Goal: Task Accomplishment & Management: Manage account settings

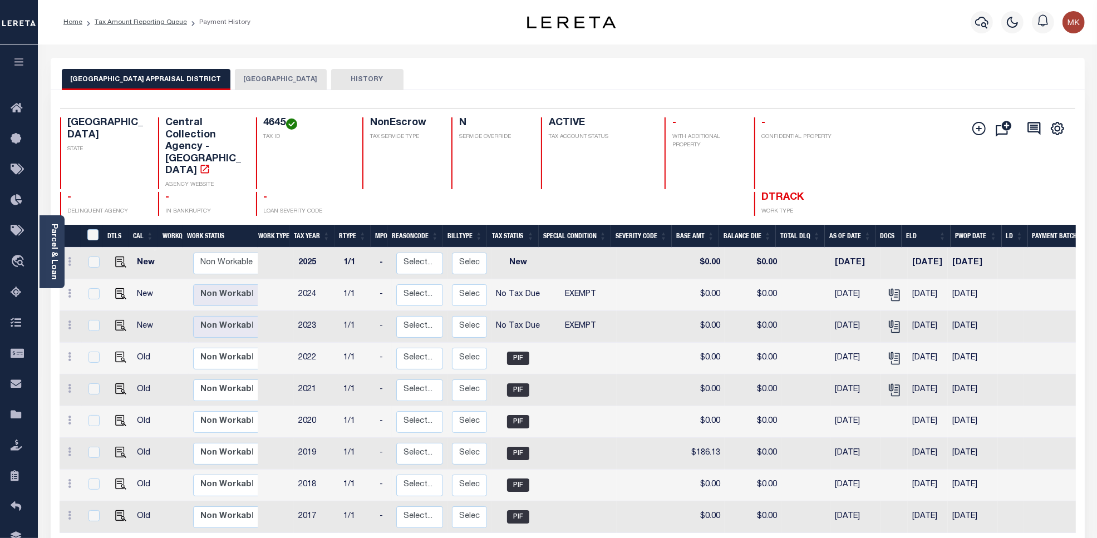
click at [245, 79] on button "[GEOGRAPHIC_DATA]" at bounding box center [281, 79] width 92 height 21
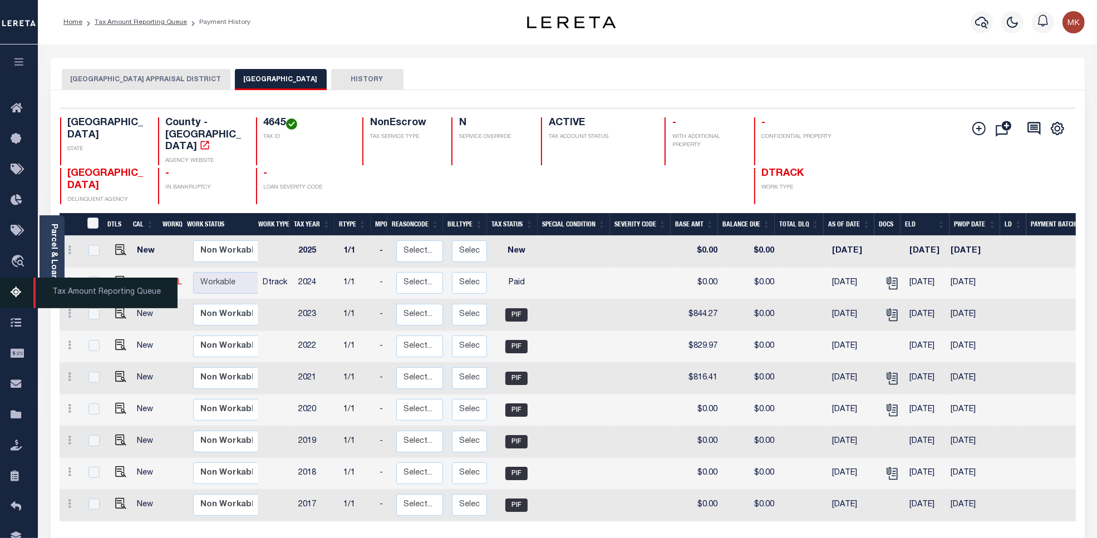
click at [14, 298] on icon at bounding box center [20, 293] width 18 height 14
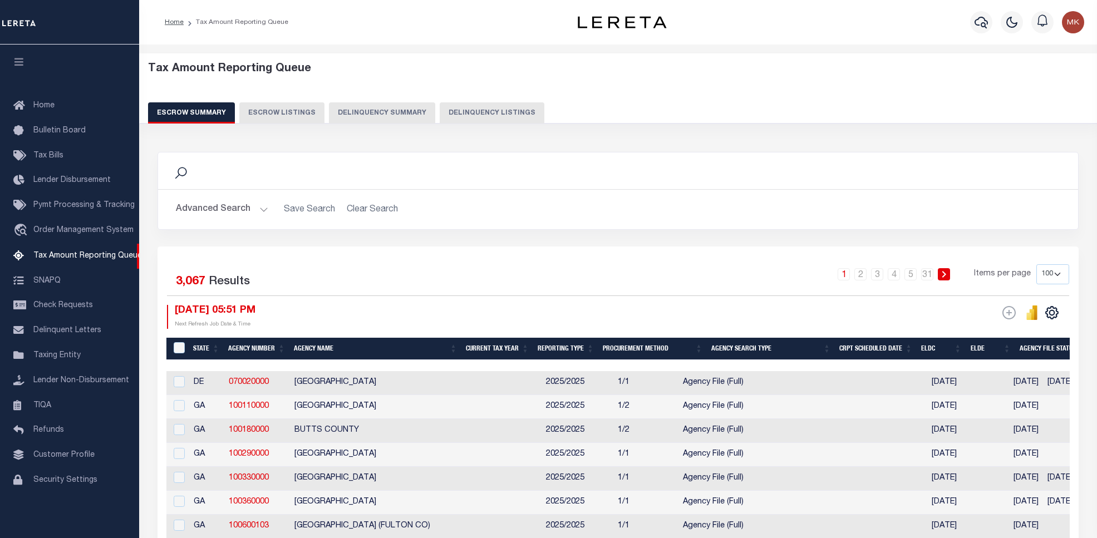
select select "100"
click at [483, 104] on button "Delinquency Listings" at bounding box center [492, 112] width 105 height 21
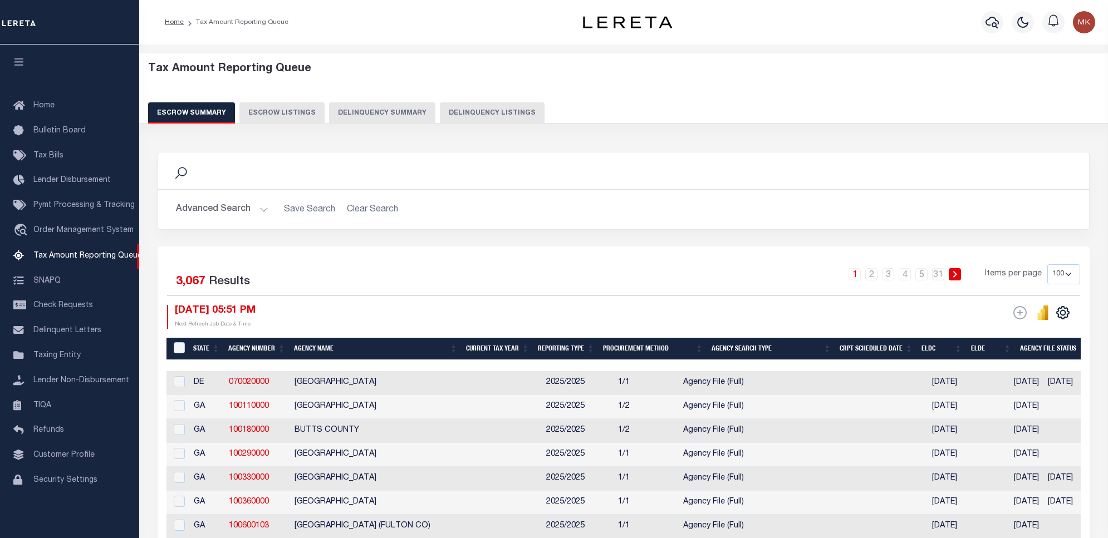
select select "100"
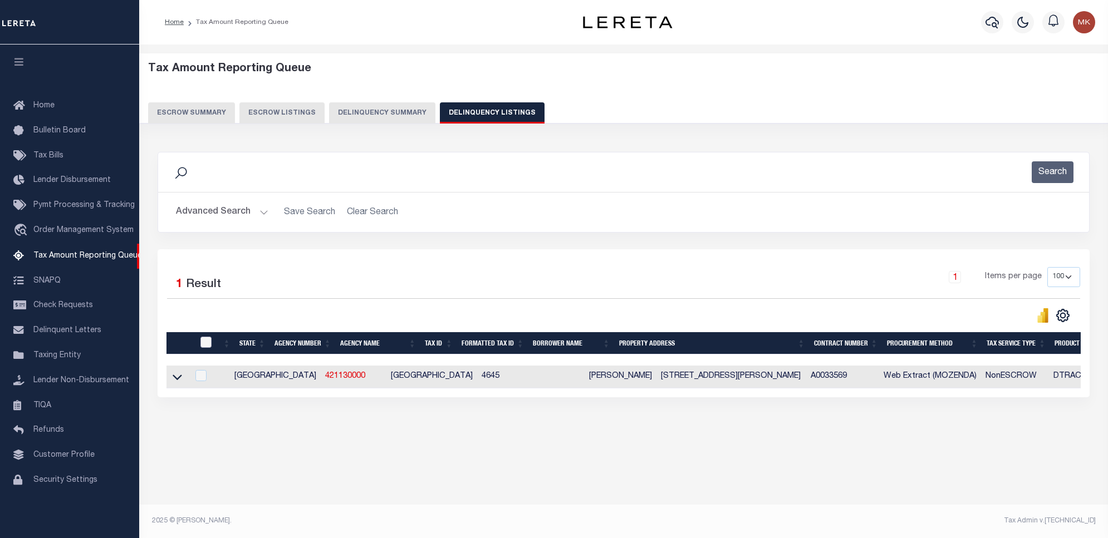
click at [207, 344] on input "checkbox" at bounding box center [205, 342] width 11 height 11
checkbox input "true"
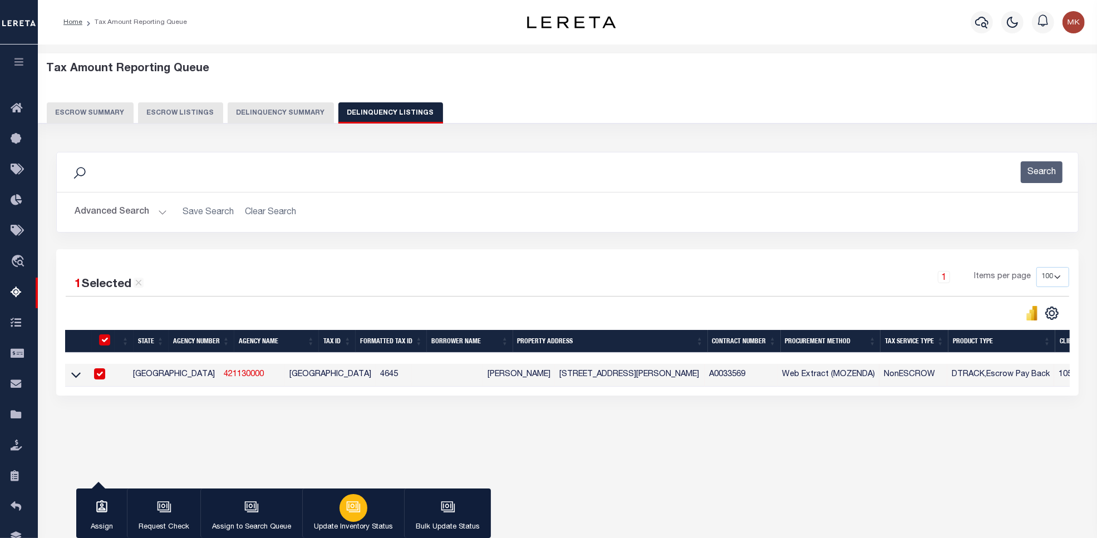
click at [321, 505] on button "Update Inventory Status" at bounding box center [353, 514] width 102 height 50
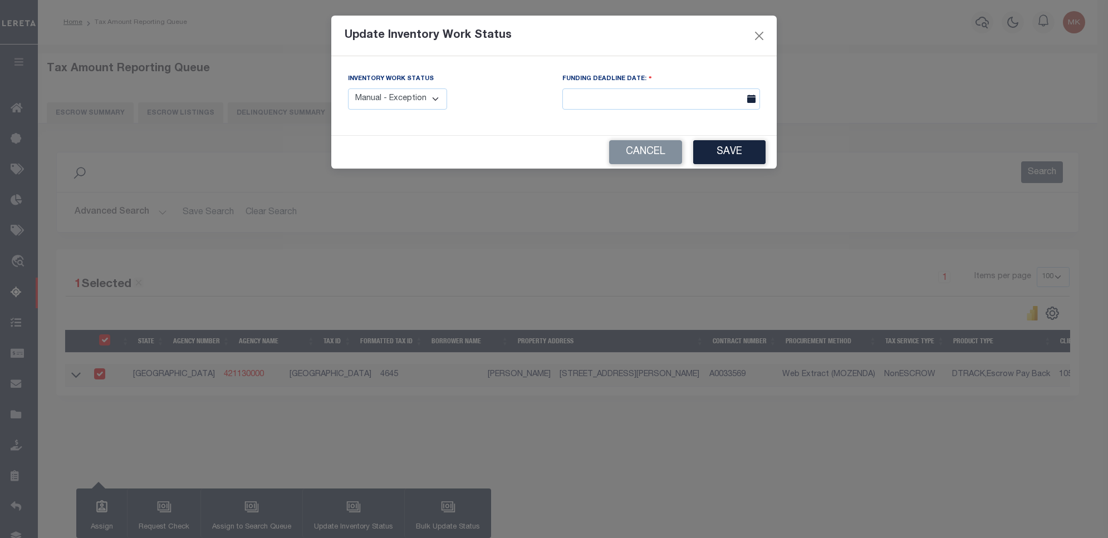
click at [384, 96] on select "Manual - Exception Pended - Awaiting Search Late Add Exception Completed" at bounding box center [397, 100] width 99 height 22
select select "4"
click at [348, 89] on select "Manual - Exception Pended - Awaiting Search Late Add Exception Completed" at bounding box center [397, 100] width 99 height 22
click at [728, 146] on button "Save" at bounding box center [729, 152] width 72 height 24
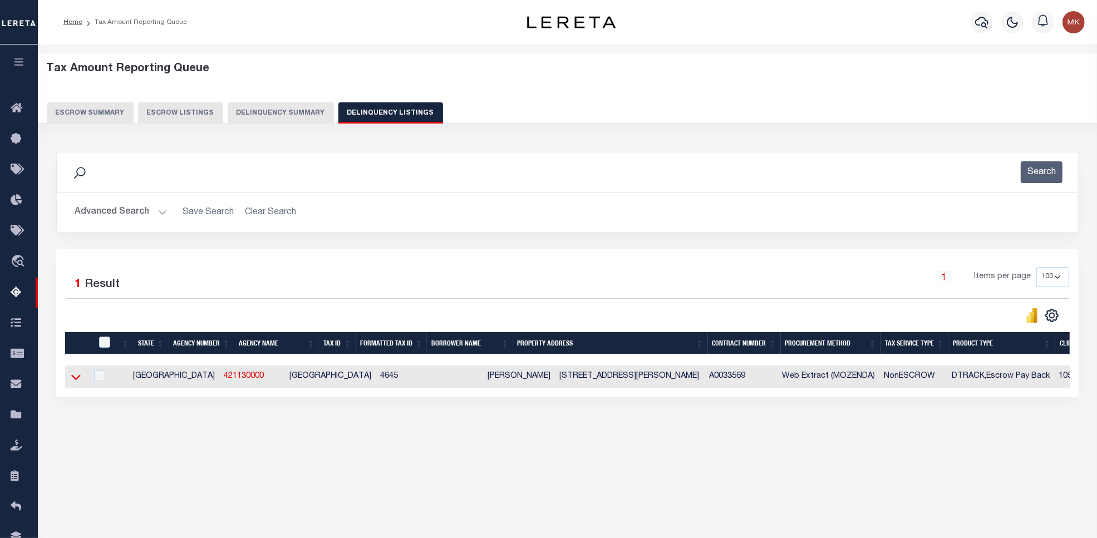
click at [76, 380] on icon at bounding box center [75, 377] width 9 height 12
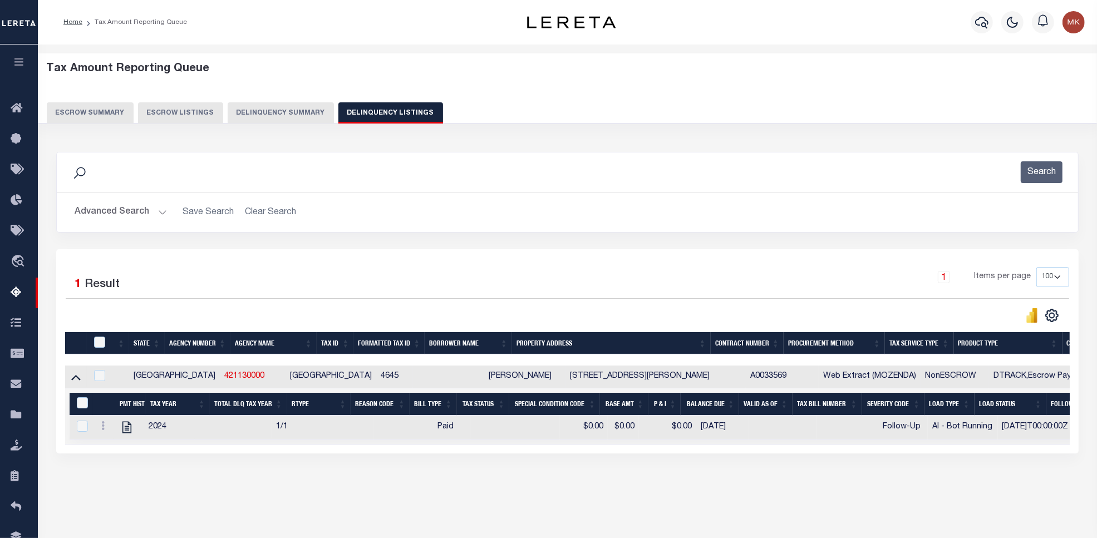
click at [122, 379] on td at bounding box center [119, 377] width 19 height 23
checkbox input "true"
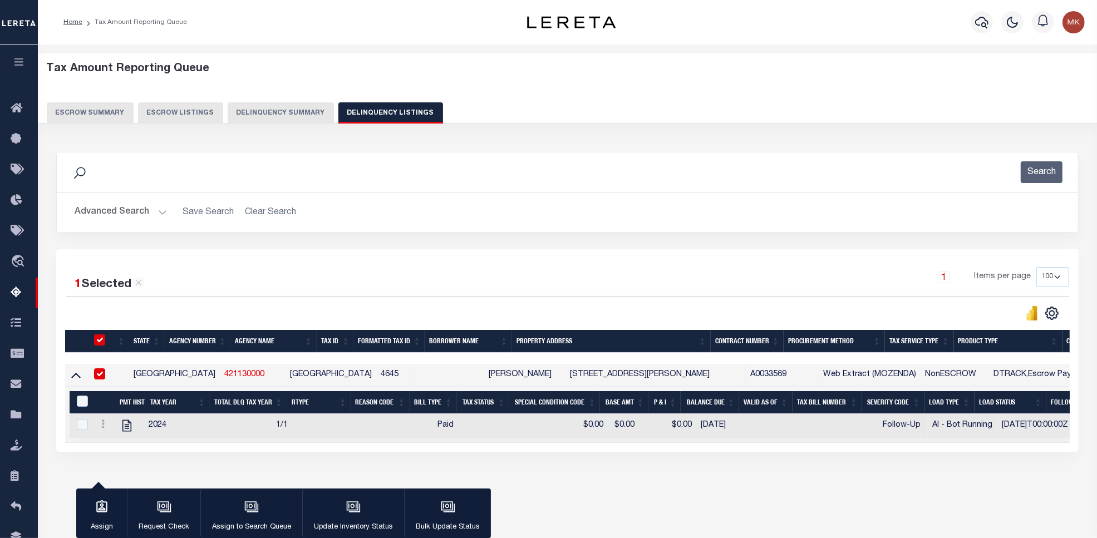
click at [115, 212] on button "Advanced Search" at bounding box center [121, 213] width 92 height 22
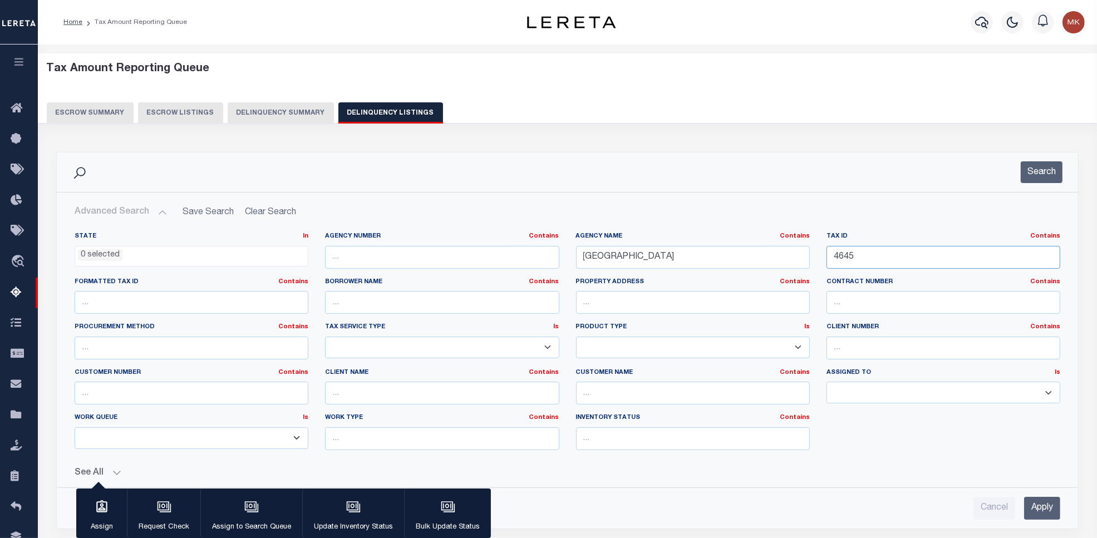
click at [847, 262] on input "4645" at bounding box center [944, 257] width 234 height 23
paste input "5743"
type input "5743"
click at [1037, 173] on button "Search" at bounding box center [1042, 172] width 42 height 22
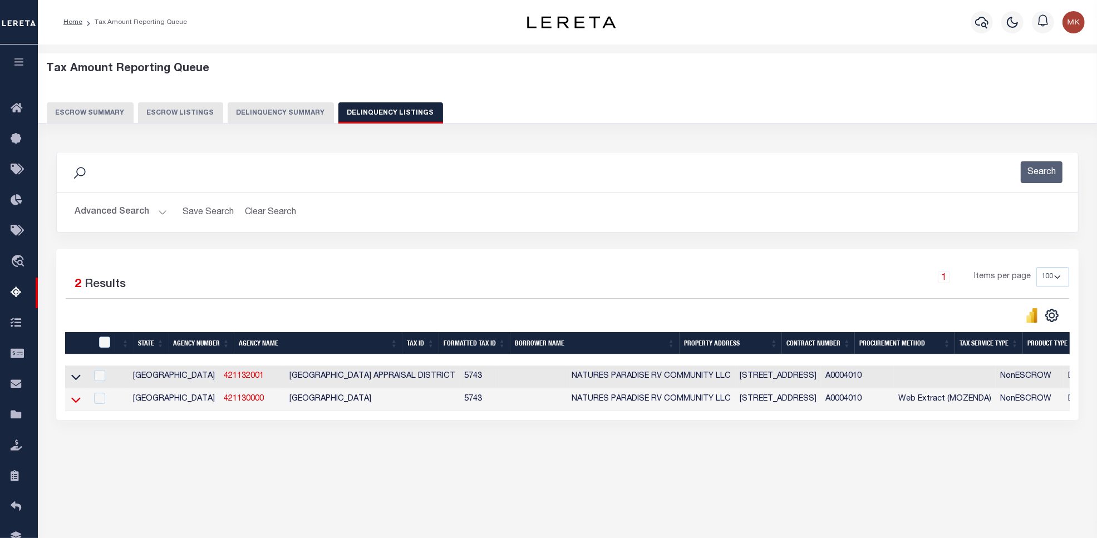
click at [74, 402] on icon at bounding box center [75, 400] width 9 height 12
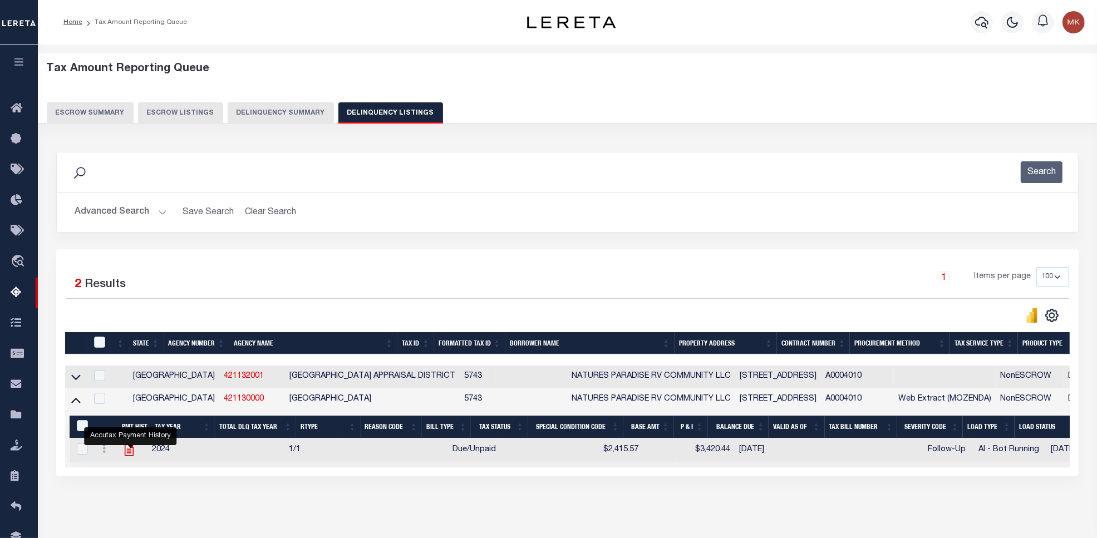
click at [131, 457] on icon "" at bounding box center [129, 451] width 9 height 12
checkbox input "true"
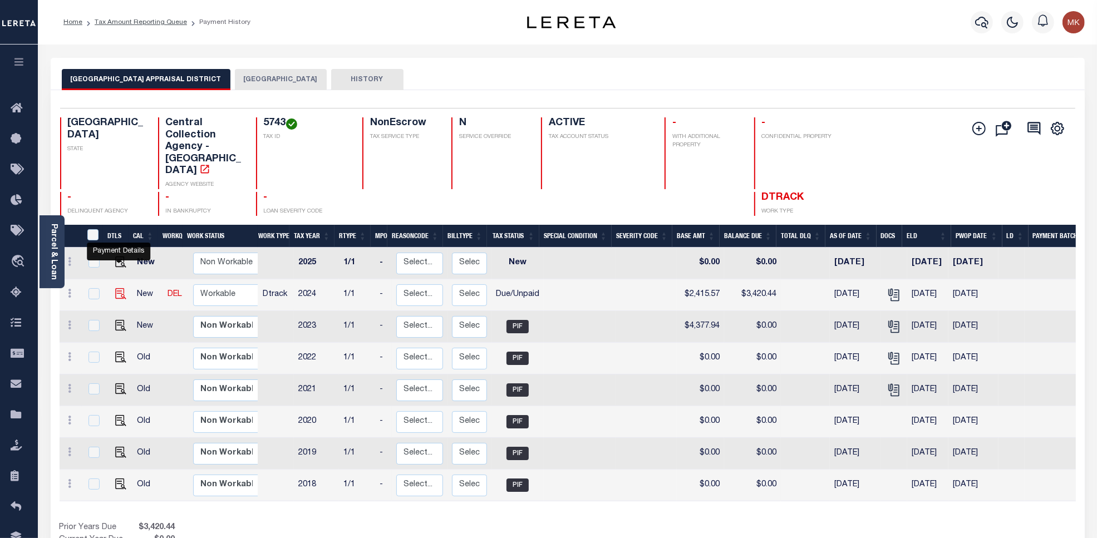
click at [118, 288] on img "" at bounding box center [120, 293] width 11 height 11
checkbox input "true"
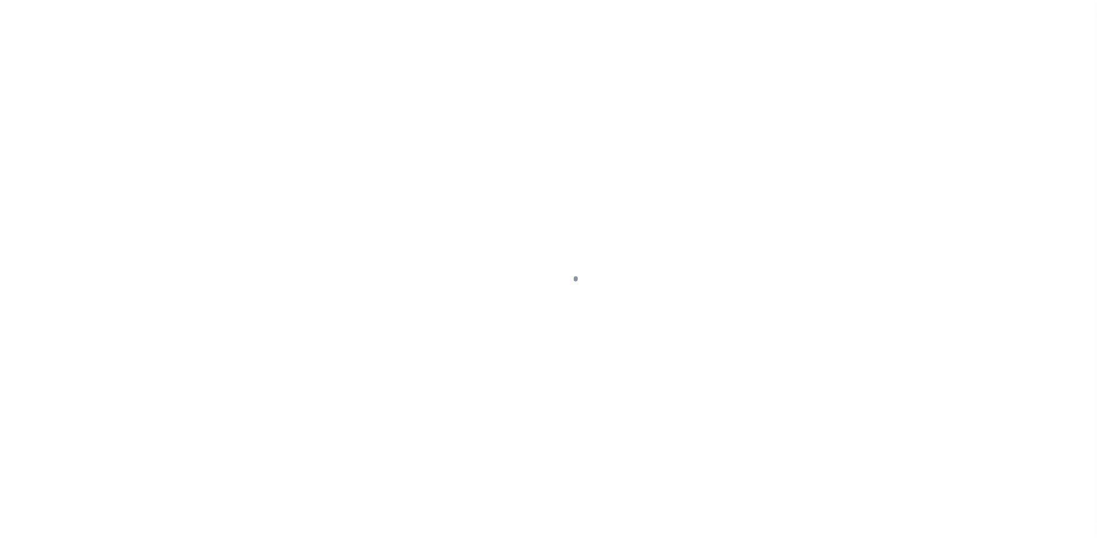
select select "DUE"
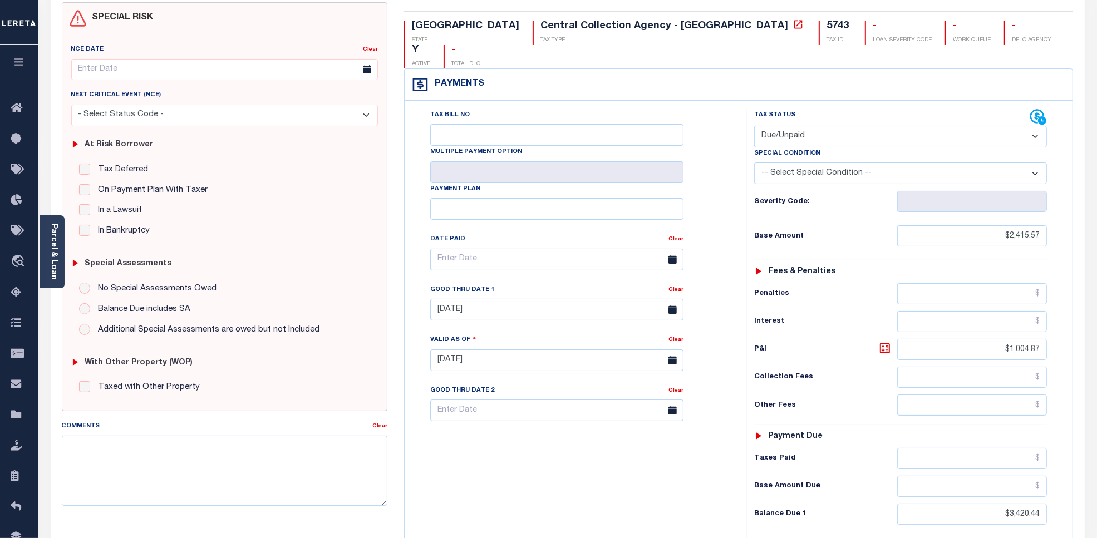
scroll to position [278, 0]
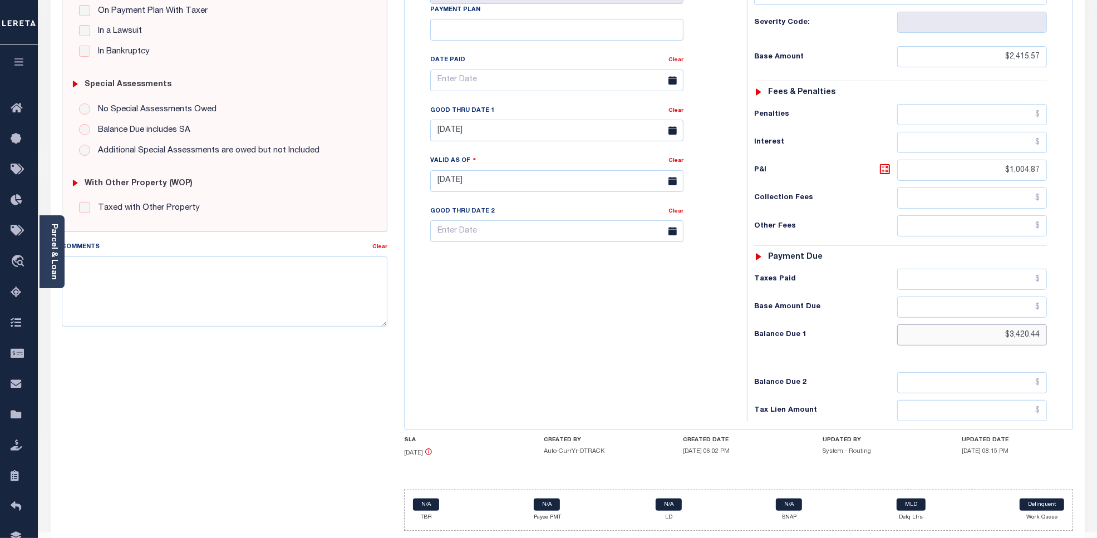
drag, startPoint x: 1009, startPoint y: 318, endPoint x: 1040, endPoint y: 316, distance: 30.7
click at [1040, 325] on input "$3,420.44" at bounding box center [973, 335] width 150 height 21
paste input "507.40"
type input "$3,507.40"
type input "[DATE]"
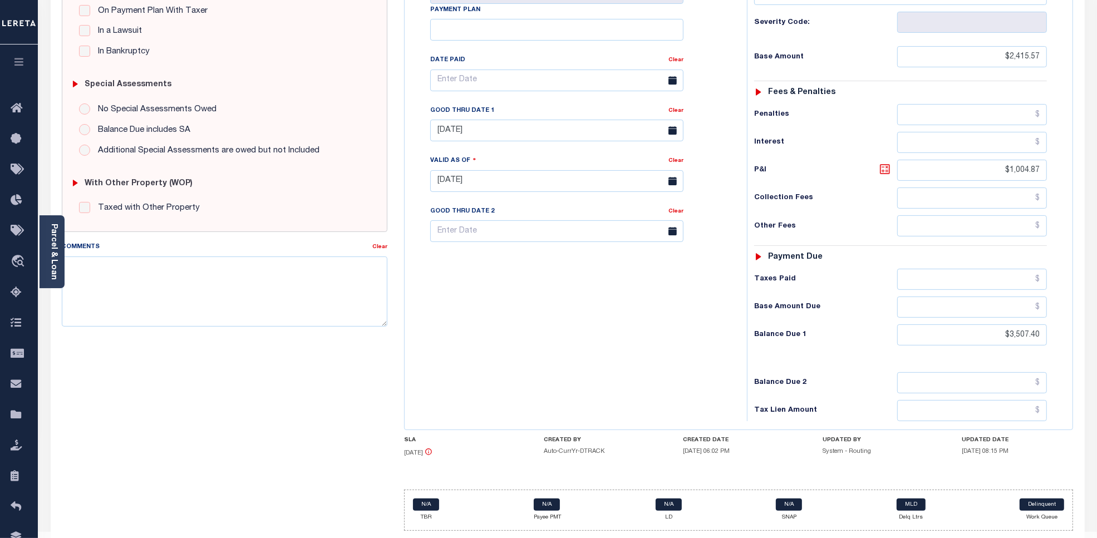
click at [883, 163] on icon at bounding box center [885, 169] width 13 height 13
type input "$1,091.83"
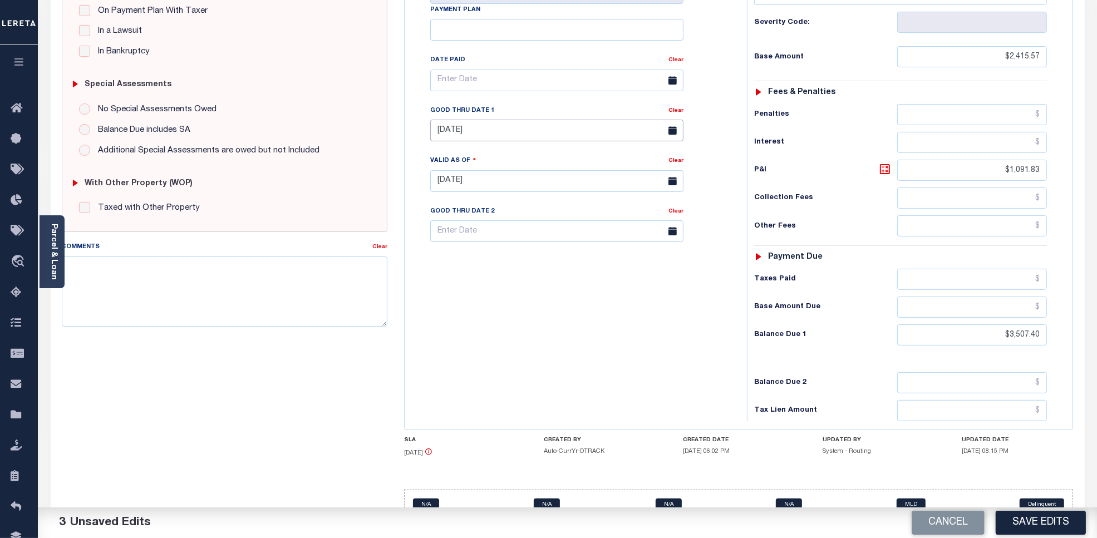
click at [468, 120] on input "07/31/2025" at bounding box center [556, 131] width 253 height 22
click at [561, 260] on span "31" at bounding box center [566, 260] width 22 height 22
type input "[DATE]"
click at [650, 293] on div "Tax Bill No Multiple Payment Option Payment Plan Clear" at bounding box center [573, 176] width 331 height 492
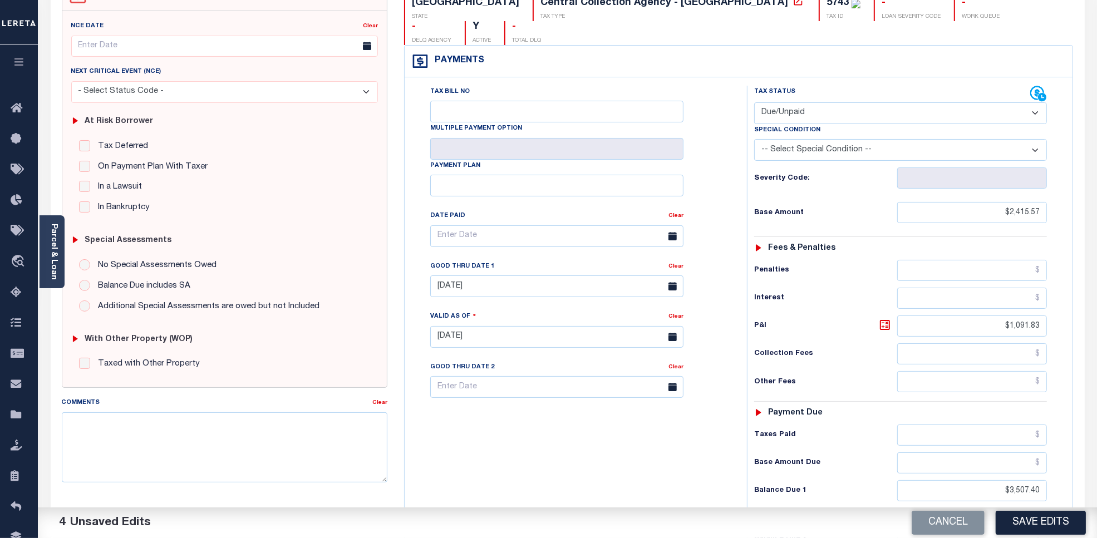
scroll to position [0, 0]
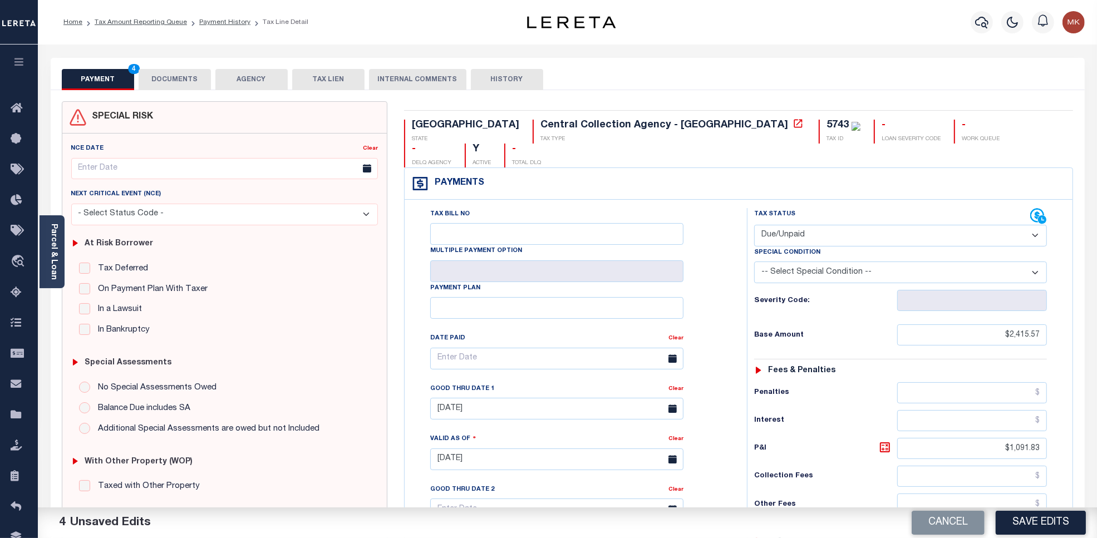
click at [176, 81] on button "DOCUMENTS" at bounding box center [175, 79] width 72 height 21
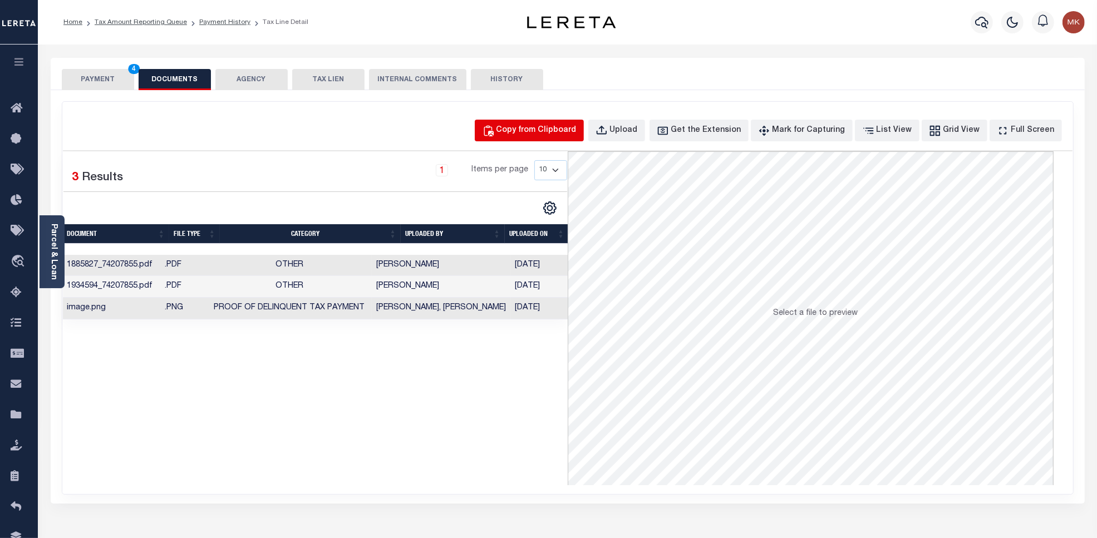
click at [561, 133] on div "Copy from Clipboard" at bounding box center [537, 131] width 80 height 12
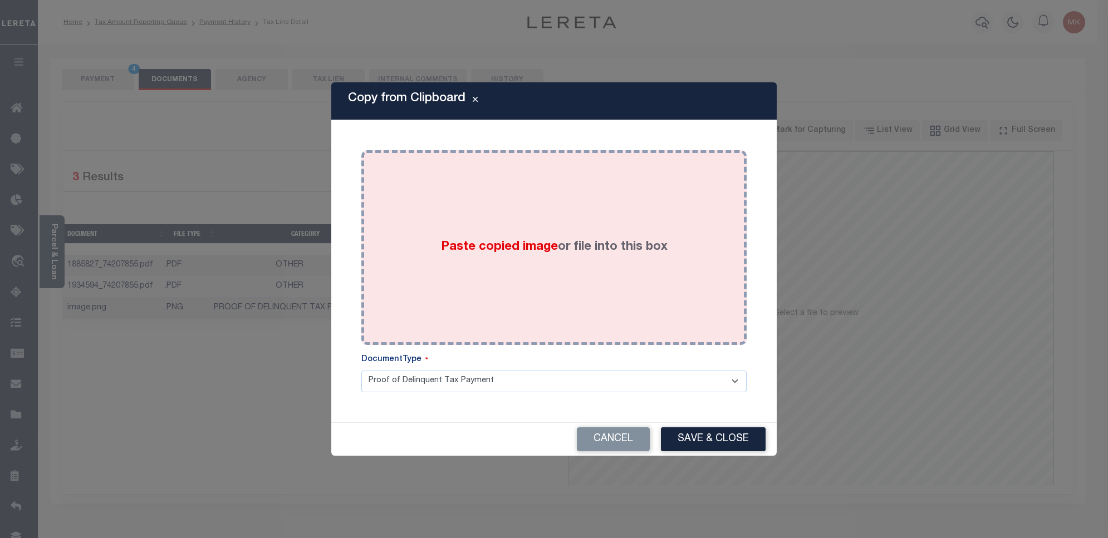
click at [524, 243] on span "Paste copied image" at bounding box center [499, 247] width 117 height 12
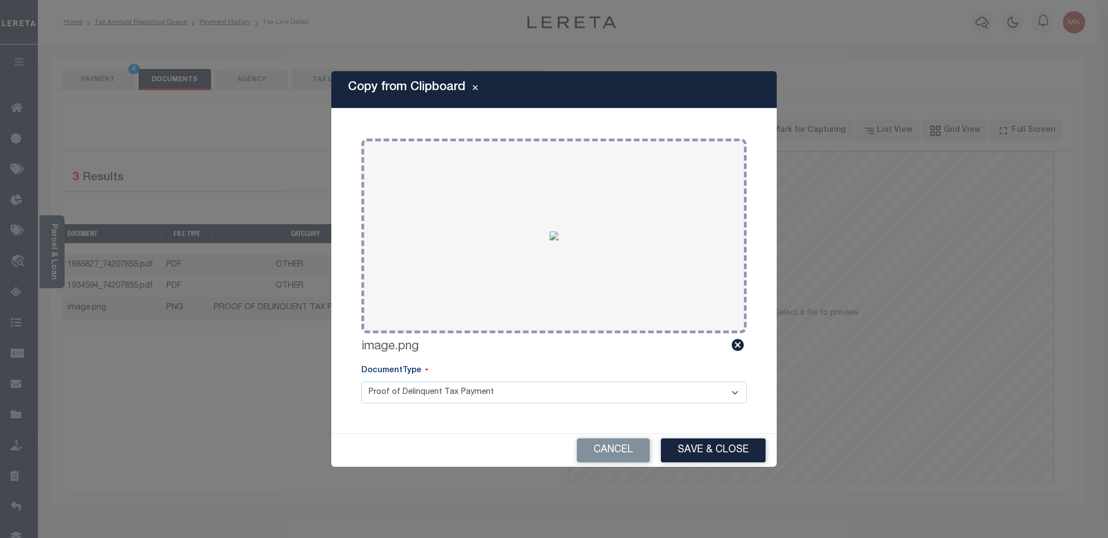
click at [710, 438] on div "Cancel Save & Close" at bounding box center [553, 450] width 445 height 33
click at [717, 446] on button "Save & Close" at bounding box center [713, 451] width 105 height 24
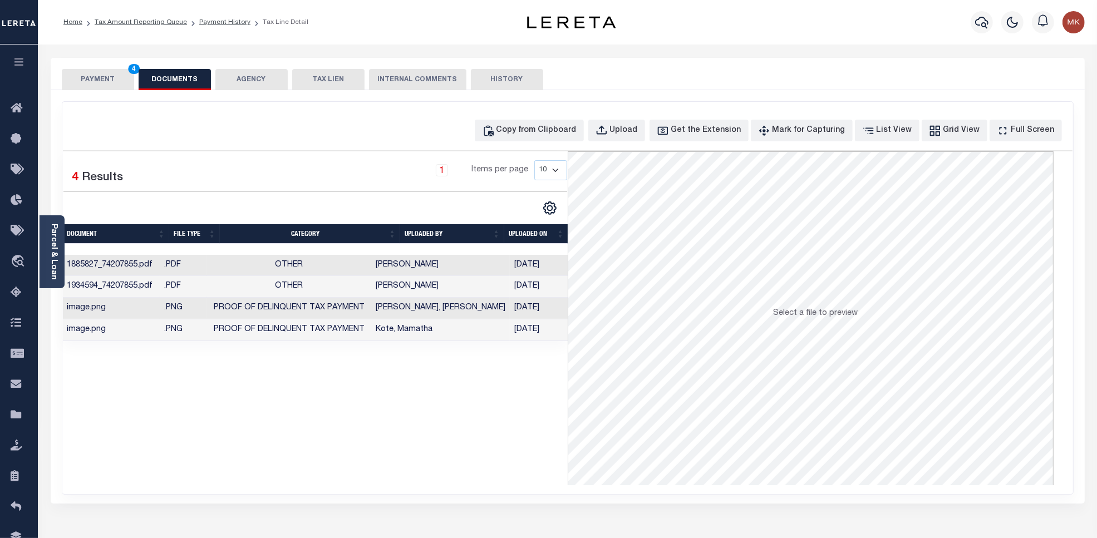
click at [111, 73] on button "PAYMENT 4" at bounding box center [98, 79] width 72 height 21
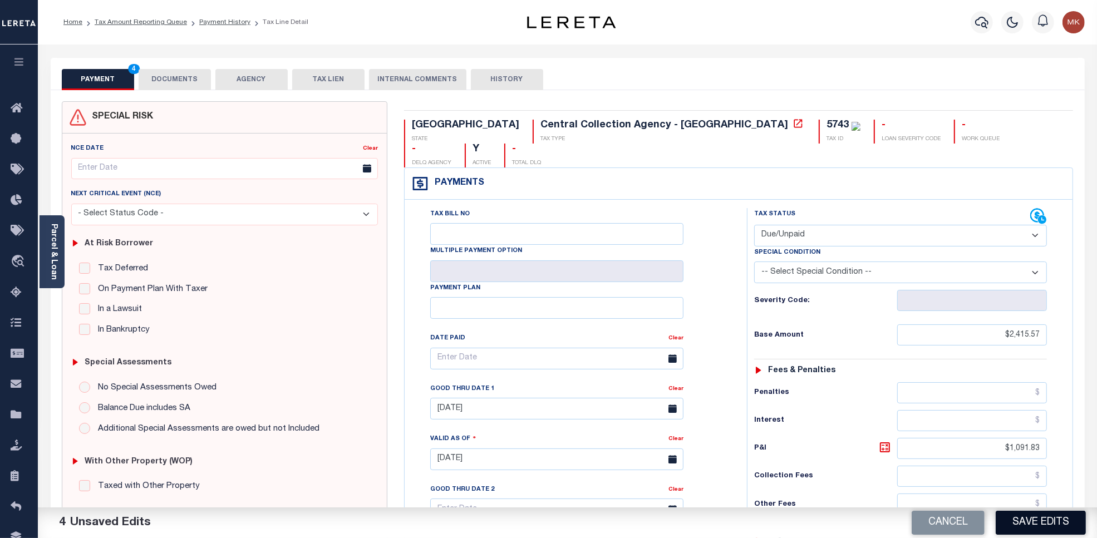
click at [1043, 514] on button "Save Edits" at bounding box center [1041, 523] width 90 height 24
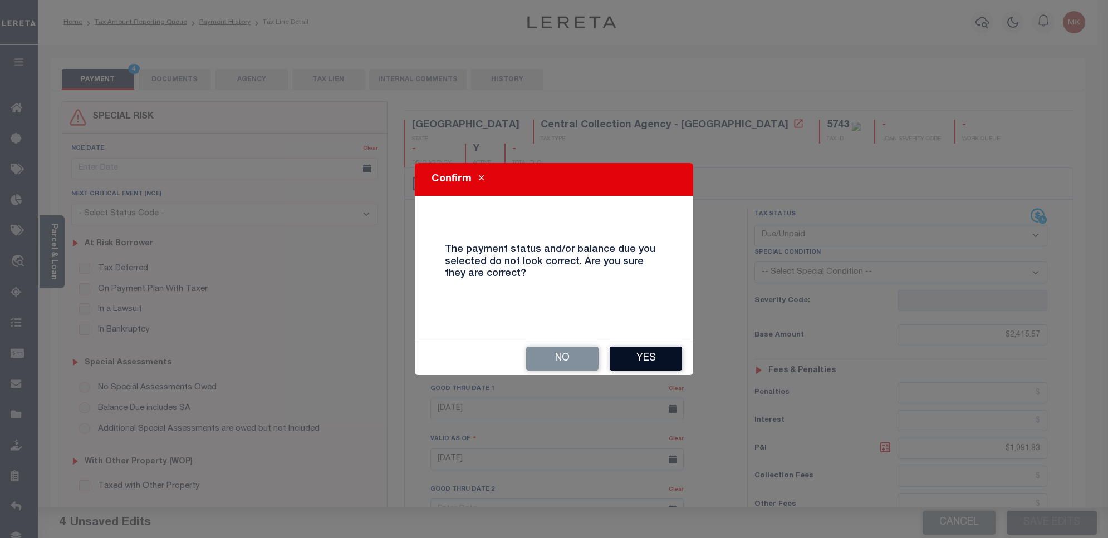
click at [649, 355] on button "Yes" at bounding box center [646, 359] width 72 height 24
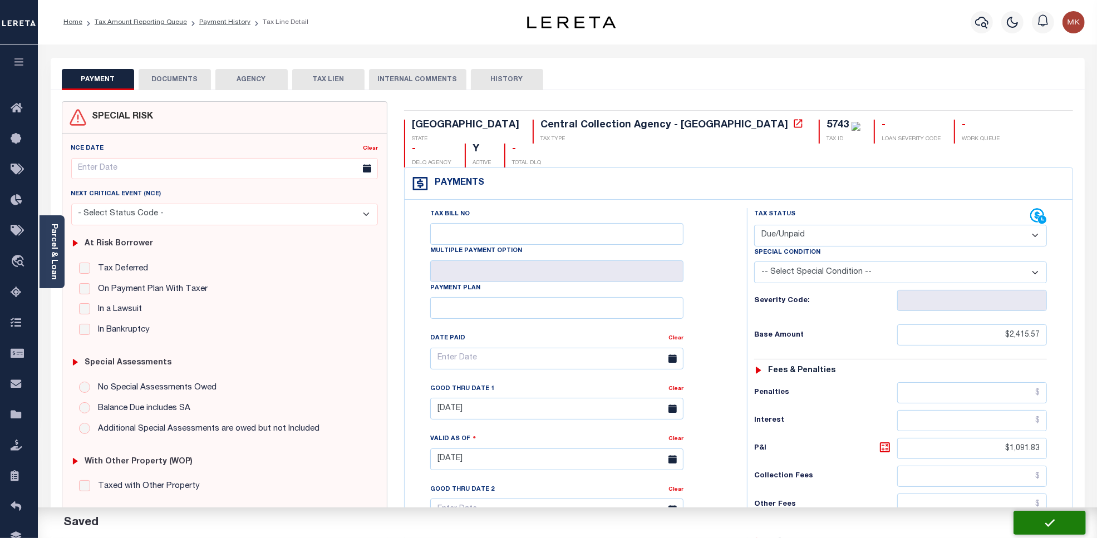
checkbox input "false"
type input "$2,415.57"
type input "$1,091.83"
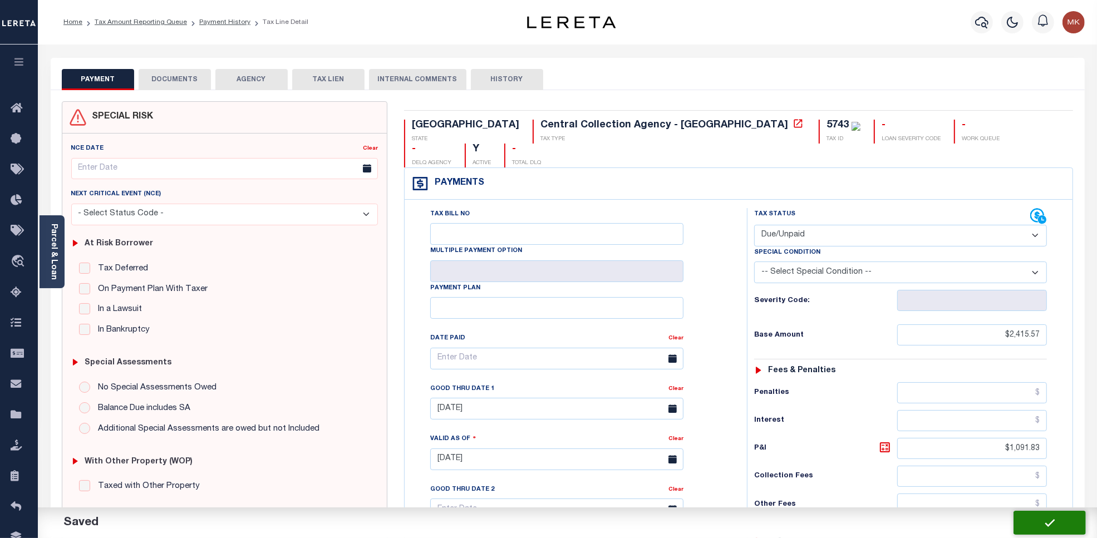
type input "$3,507.4"
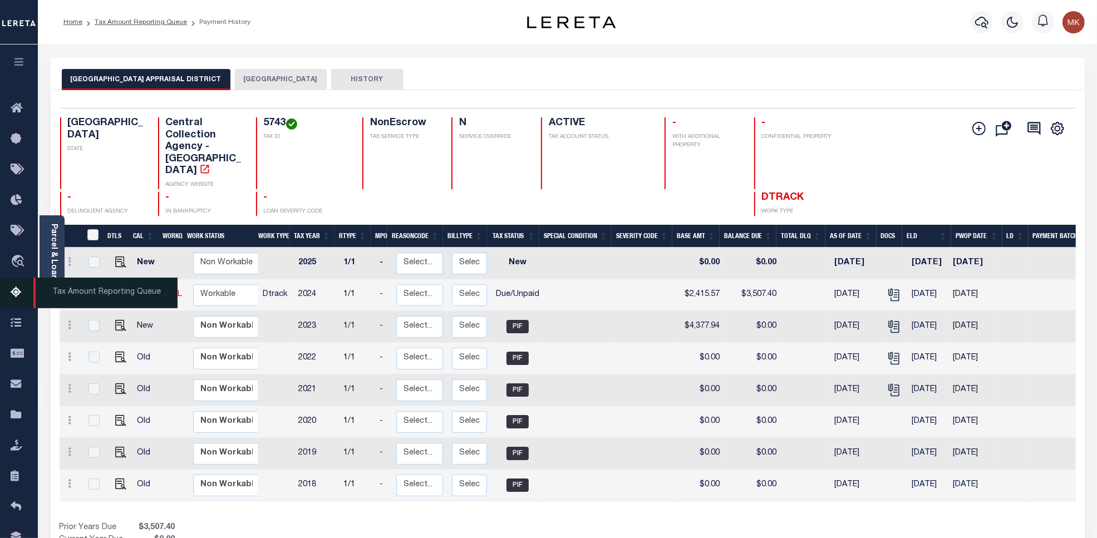
click at [25, 288] on icon at bounding box center [20, 293] width 18 height 14
click at [11, 282] on link "Tax Amount Reporting Queue" at bounding box center [19, 293] width 38 height 31
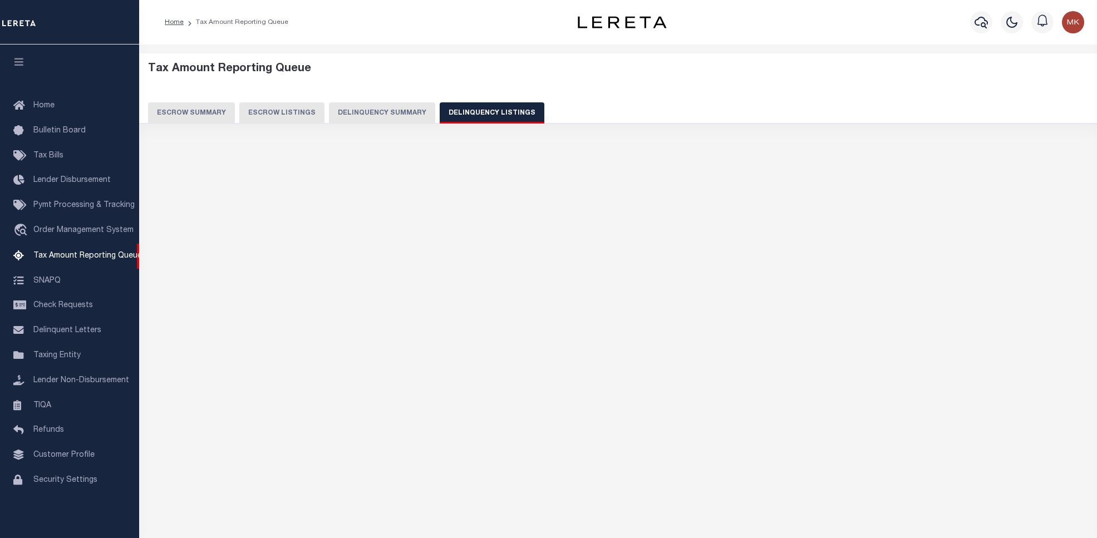
select select "100"
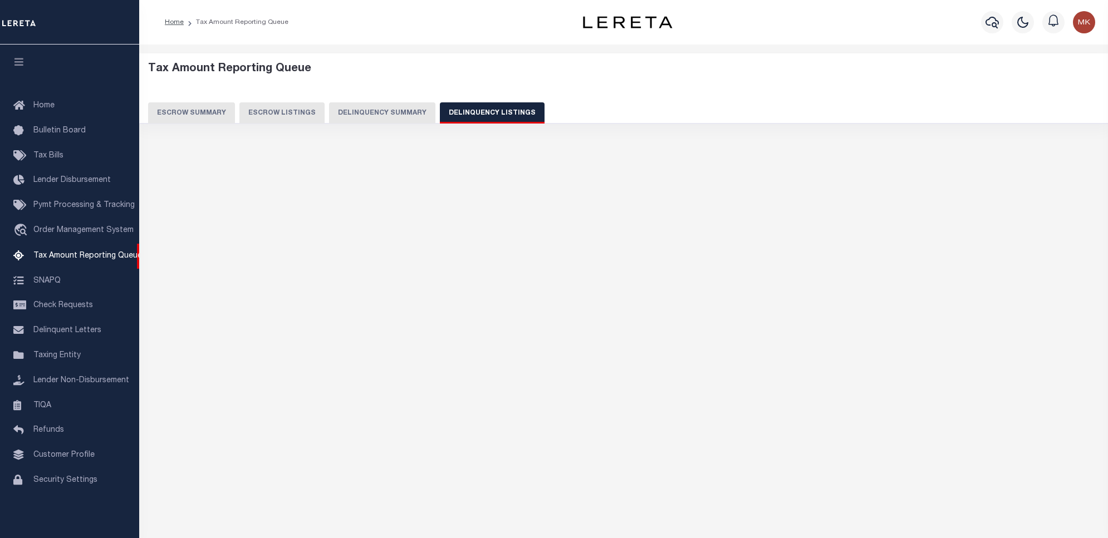
select select "100"
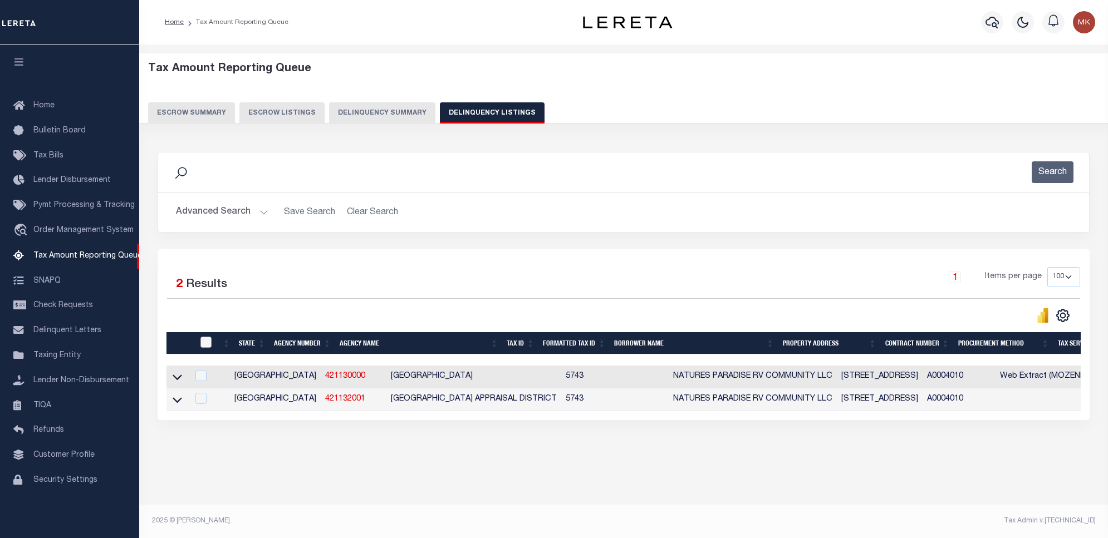
click at [207, 346] on input "checkbox" at bounding box center [205, 342] width 11 height 11
checkbox input "true"
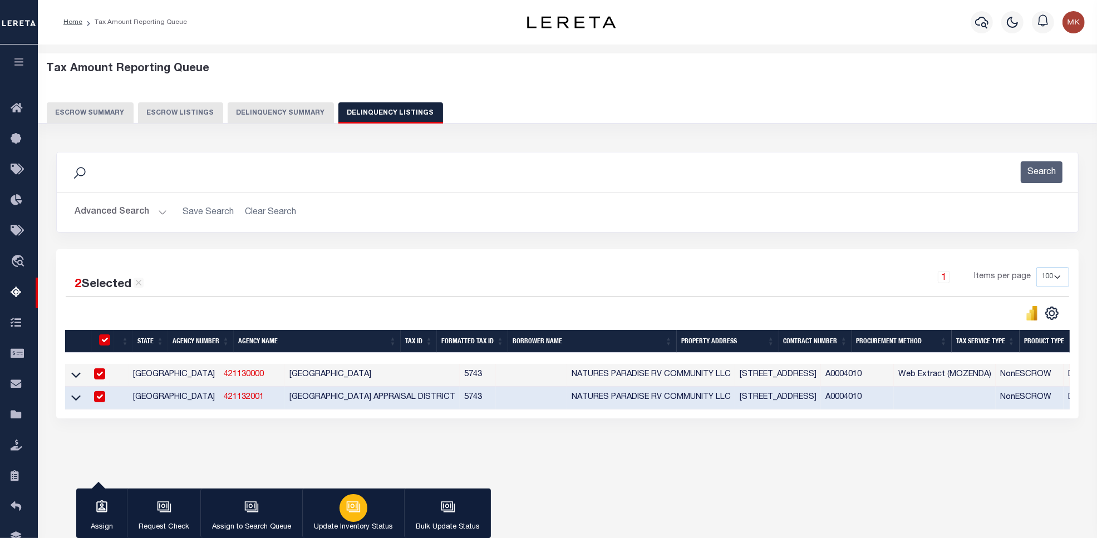
click at [367, 518] on button "Update Inventory Status" at bounding box center [353, 514] width 102 height 50
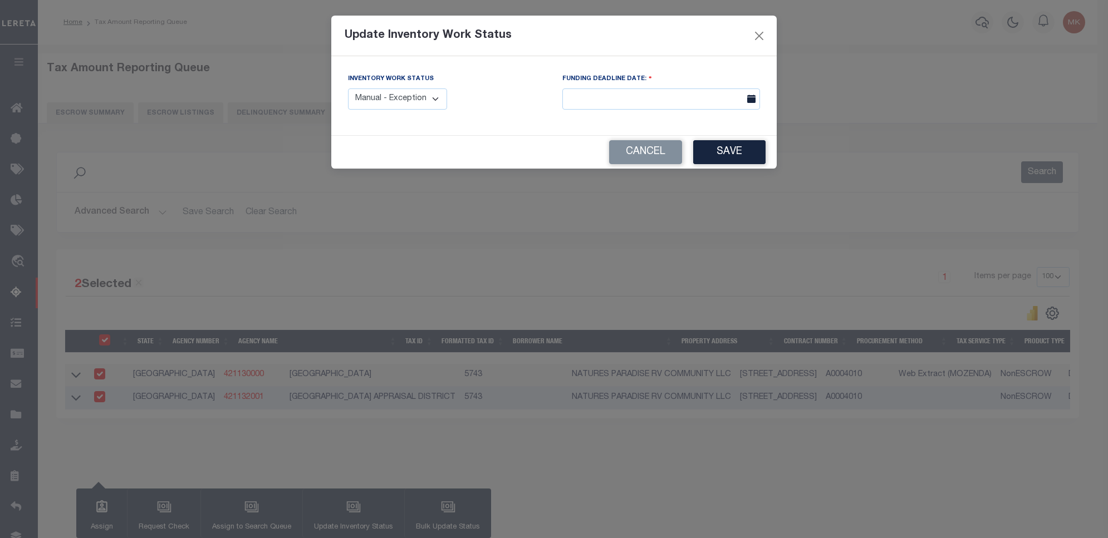
click at [396, 94] on select "Manual - Exception Pended - Awaiting Search Late Add Exception Completed" at bounding box center [397, 100] width 99 height 22
select select "4"
click at [348, 89] on select "Manual - Exception Pended - Awaiting Search Late Add Exception Completed" at bounding box center [397, 100] width 99 height 22
click at [741, 143] on button "Save" at bounding box center [729, 152] width 72 height 24
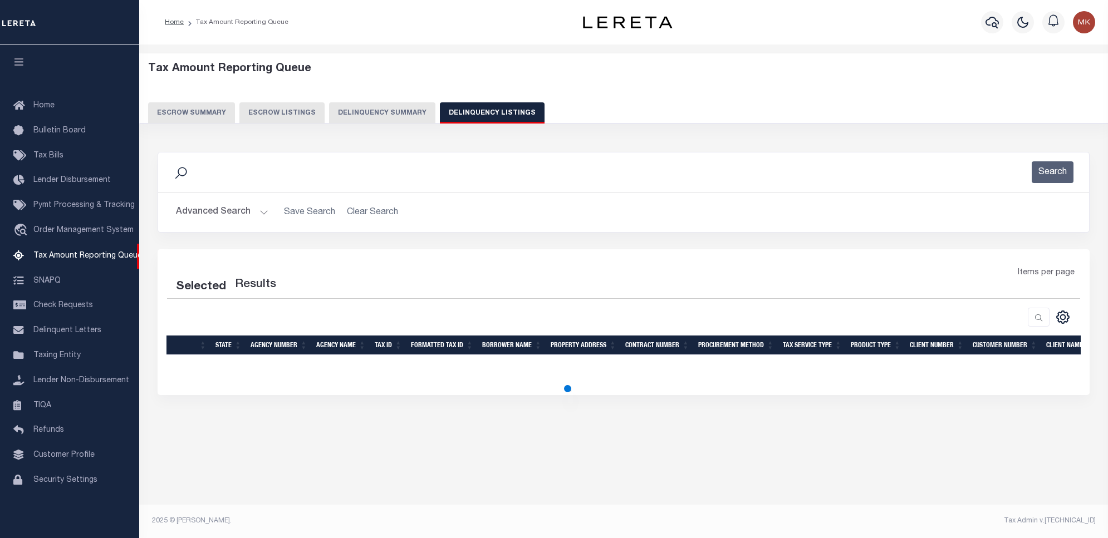
select select "100"
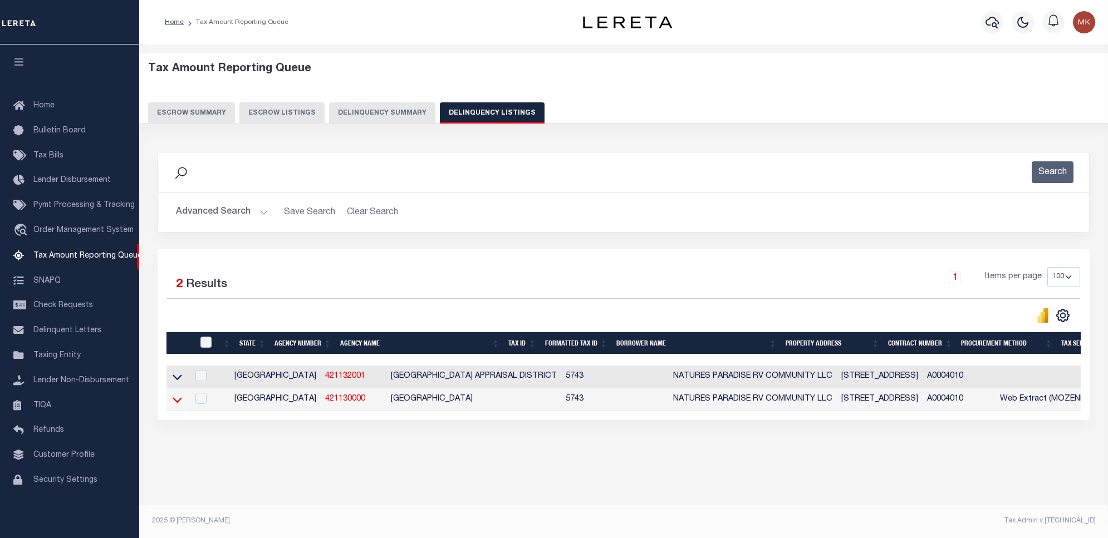
click at [181, 403] on icon at bounding box center [177, 401] width 9 height 6
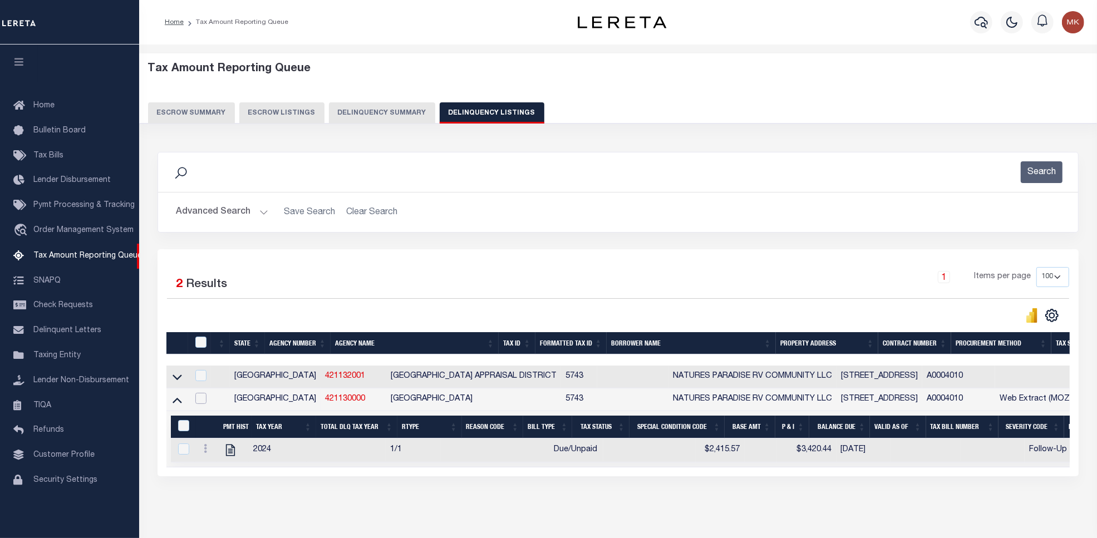
click at [202, 401] on input "checkbox" at bounding box center [200, 398] width 11 height 11
checkbox input "true"
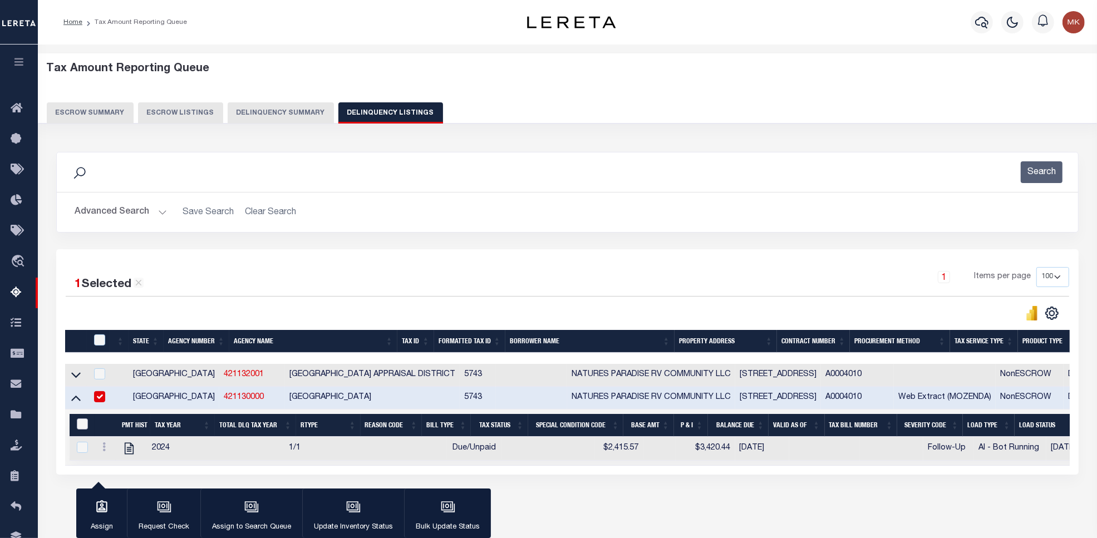
click at [81, 430] on input "&nbsp;" at bounding box center [82, 424] width 11 height 11
checkbox input "true"
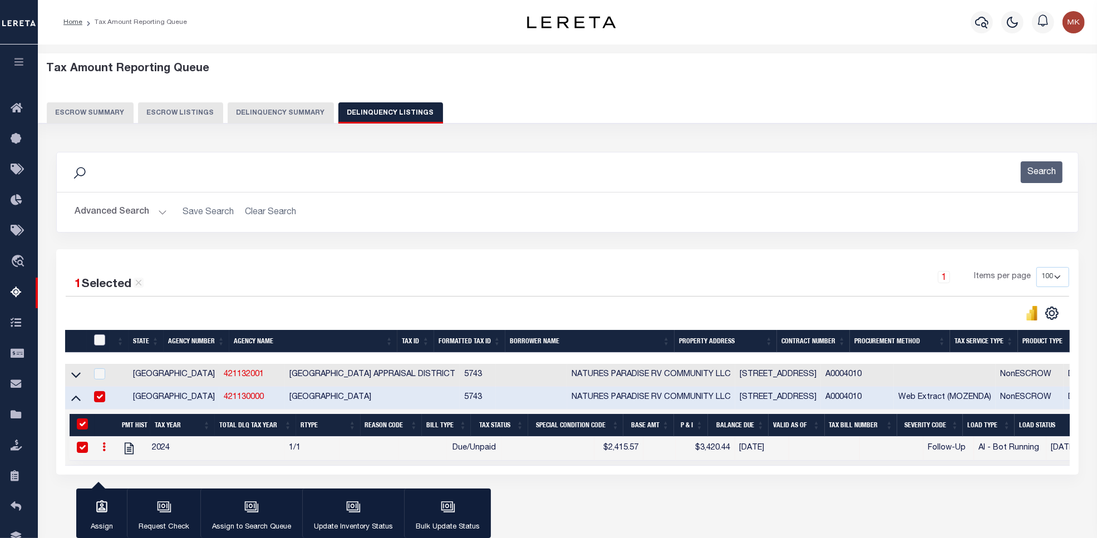
click at [97, 342] on input "checkbox" at bounding box center [99, 340] width 11 height 11
checkbox input "true"
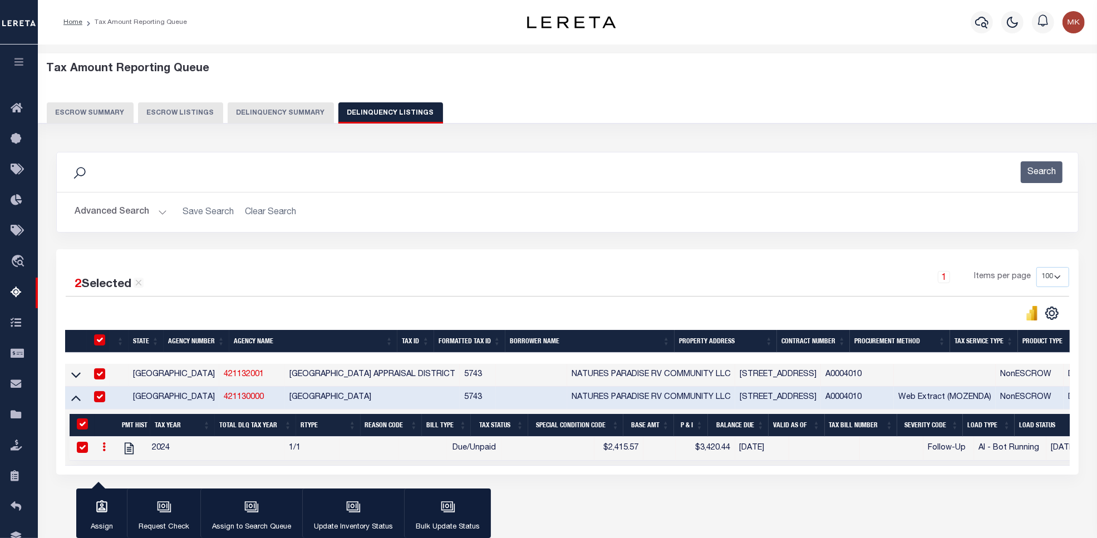
click at [99, 337] on input "checkbox" at bounding box center [99, 340] width 11 height 11
checkbox input "false"
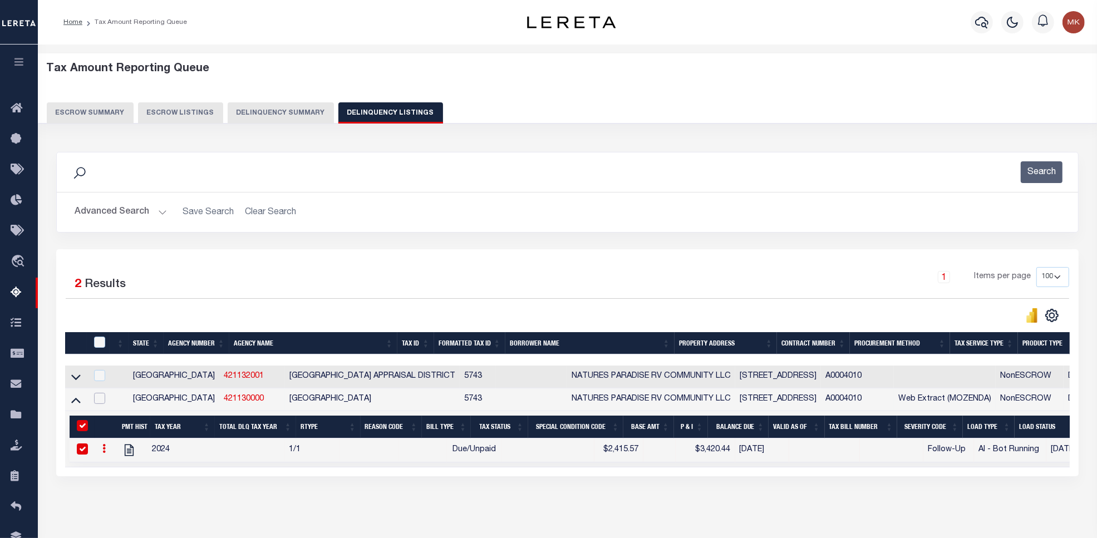
click at [104, 401] on input "checkbox" at bounding box center [99, 398] width 11 height 11
checkbox input "true"
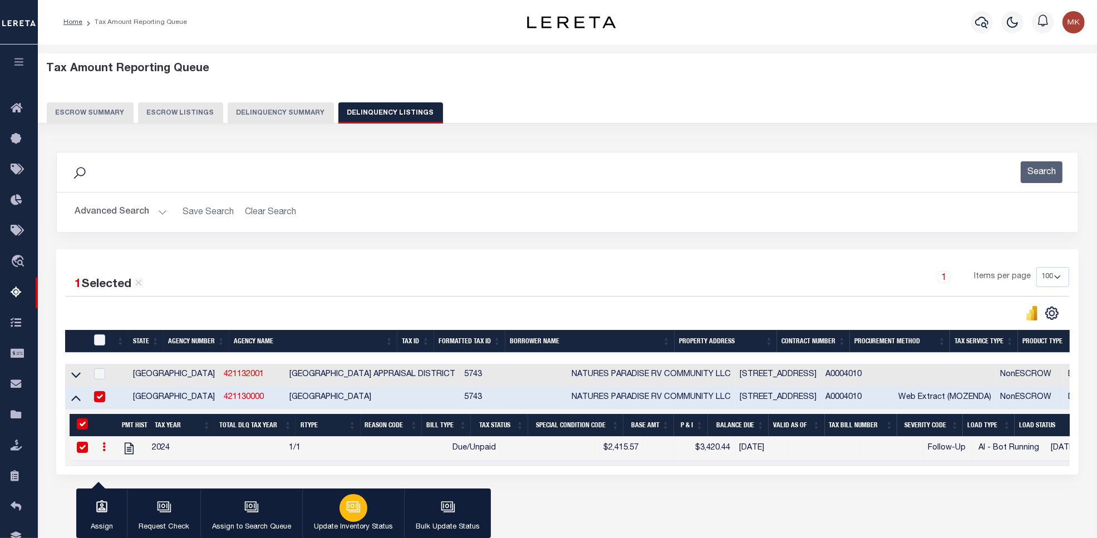
click at [351, 512] on icon "button" at bounding box center [353, 507] width 14 height 14
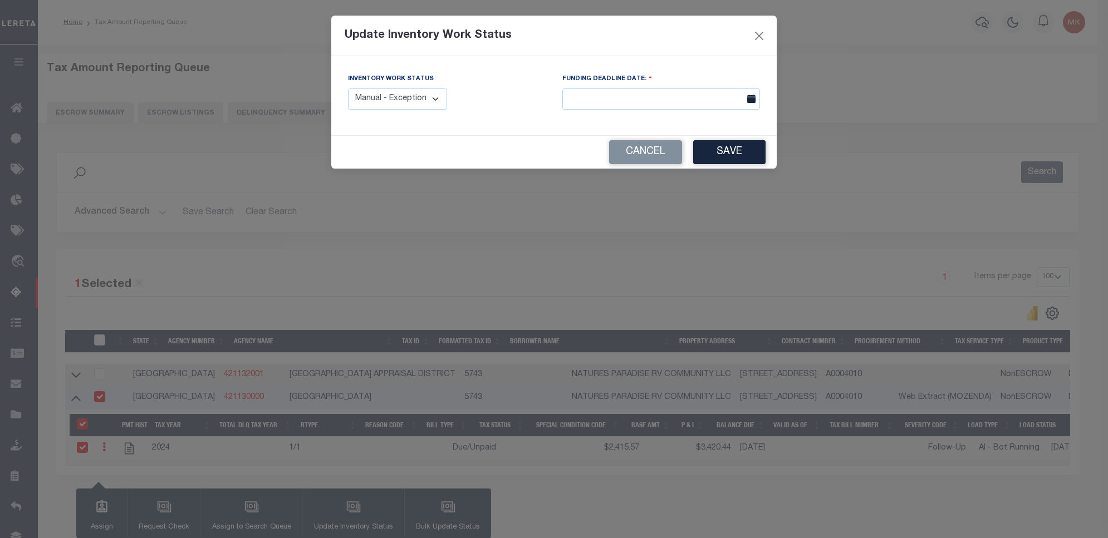
click at [430, 109] on select "Manual - Exception Pended - Awaiting Search Late Add Exception Completed" at bounding box center [397, 100] width 99 height 22
select select "4"
click at [348, 89] on select "Manual - Exception Pended - Awaiting Search Late Add Exception Completed" at bounding box center [397, 100] width 99 height 22
click at [731, 159] on button "Save" at bounding box center [729, 152] width 72 height 24
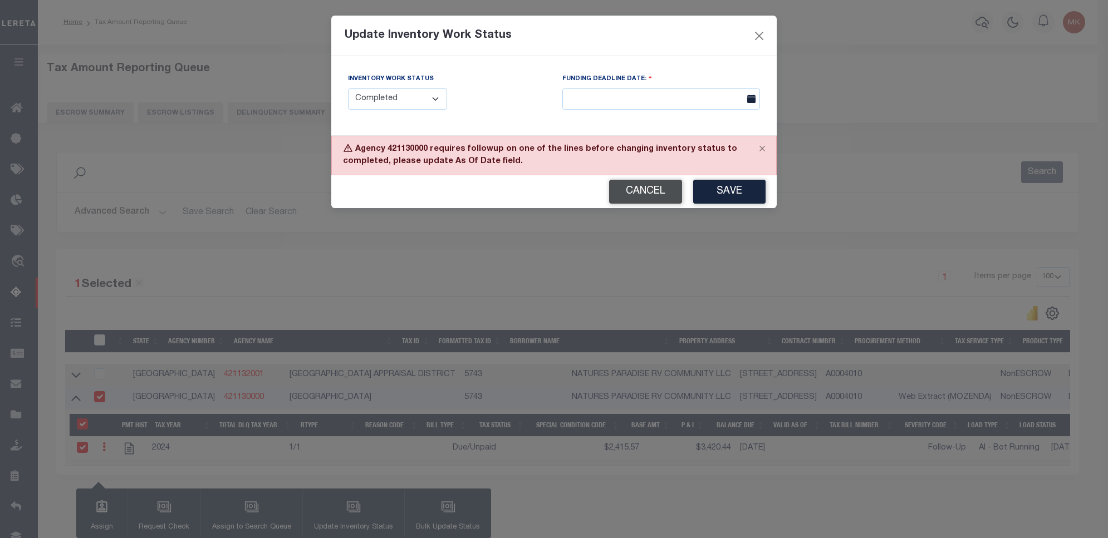
click at [630, 184] on button "Cancel" at bounding box center [645, 192] width 73 height 24
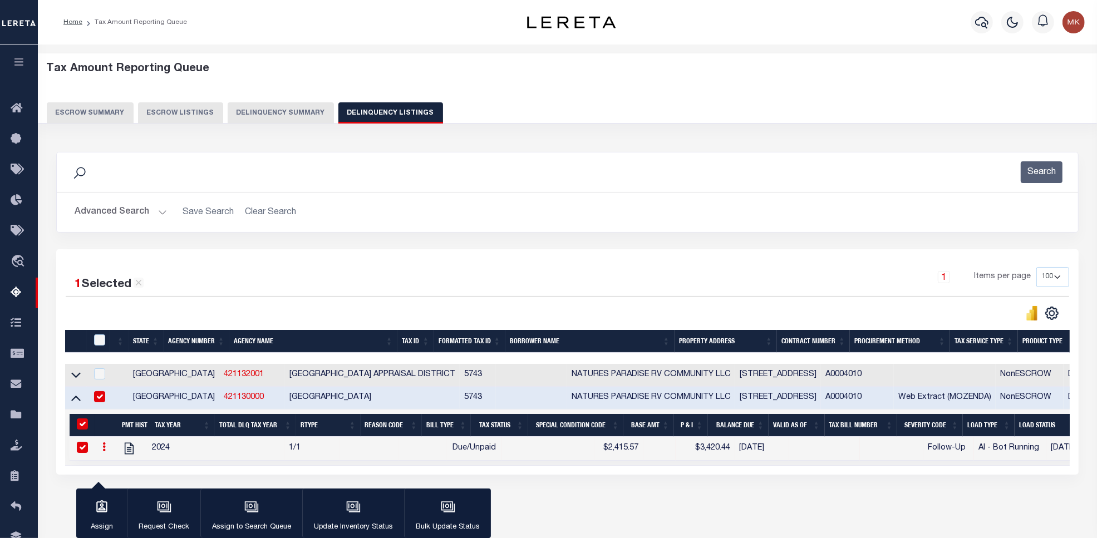
click at [115, 209] on button "Advanced Search" at bounding box center [121, 213] width 92 height 22
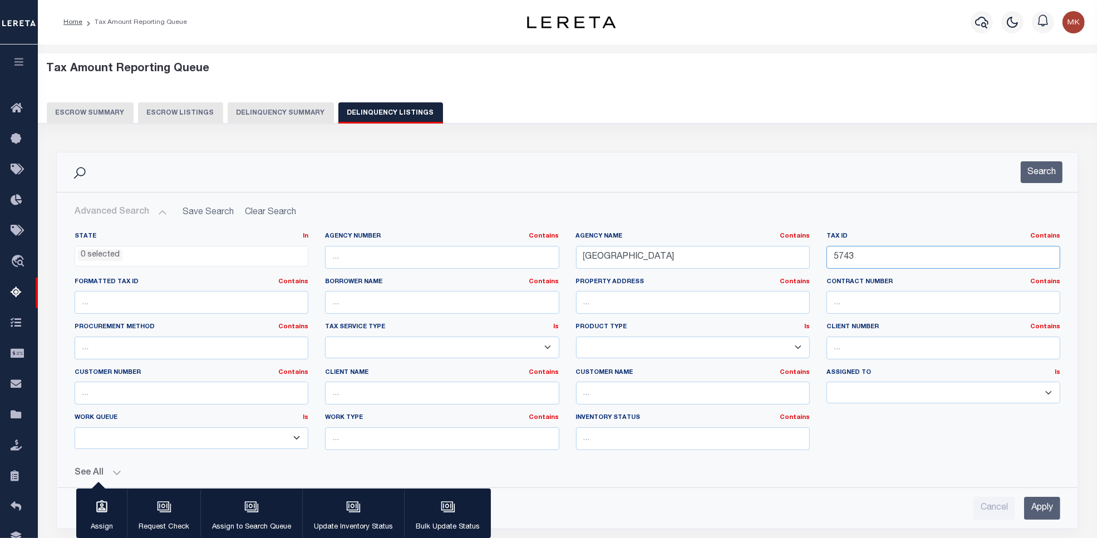
click at [845, 253] on input "5743" at bounding box center [944, 257] width 234 height 23
paste input "10482"
type input "10482"
click at [1030, 168] on button "Search" at bounding box center [1042, 172] width 42 height 22
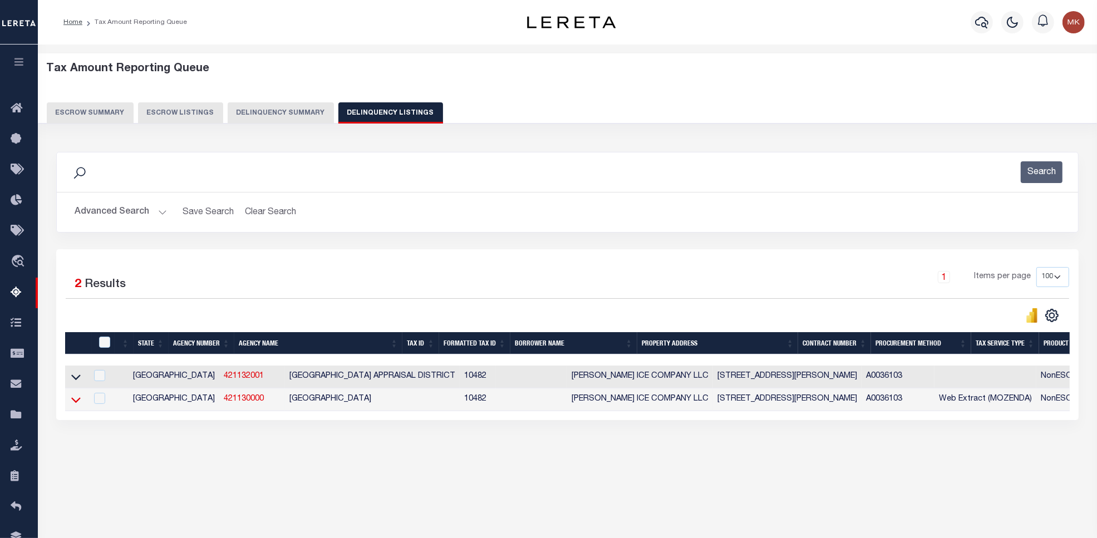
click at [73, 406] on icon at bounding box center [75, 400] width 9 height 12
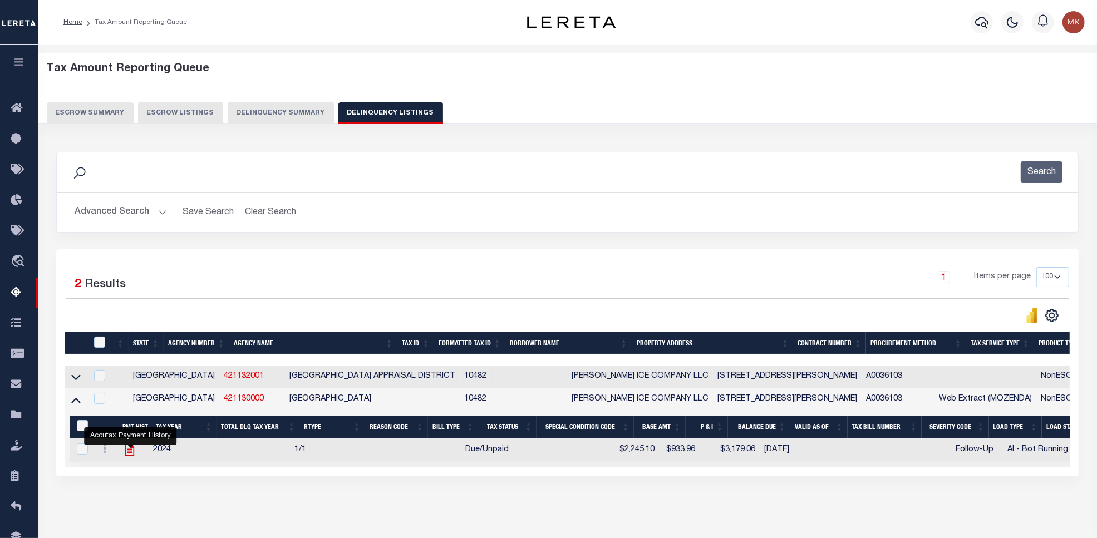
click at [125, 455] on icon "" at bounding box center [129, 450] width 14 height 14
checkbox input "true"
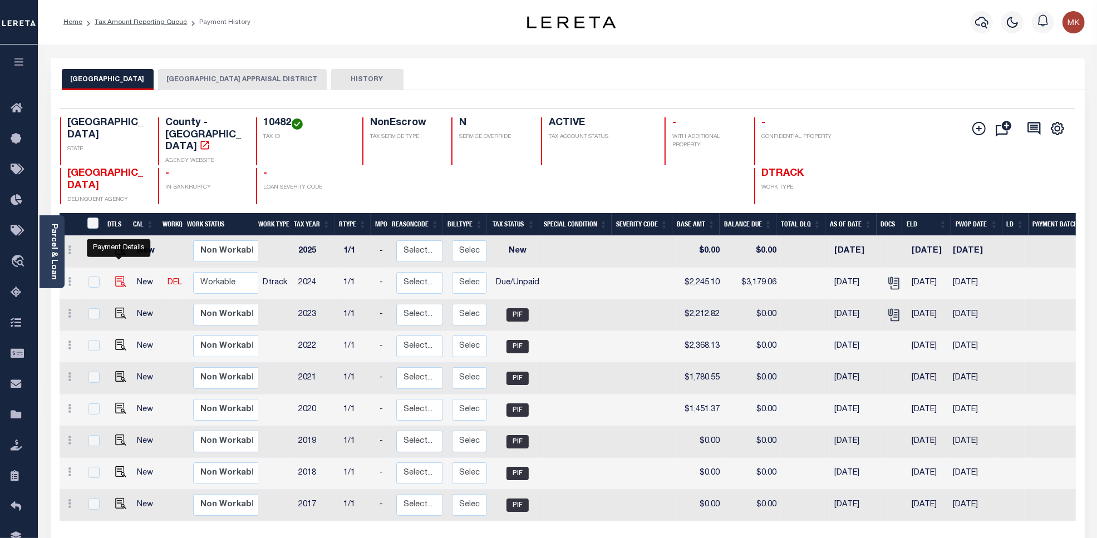
click at [118, 276] on img "" at bounding box center [120, 281] width 11 height 11
checkbox input "true"
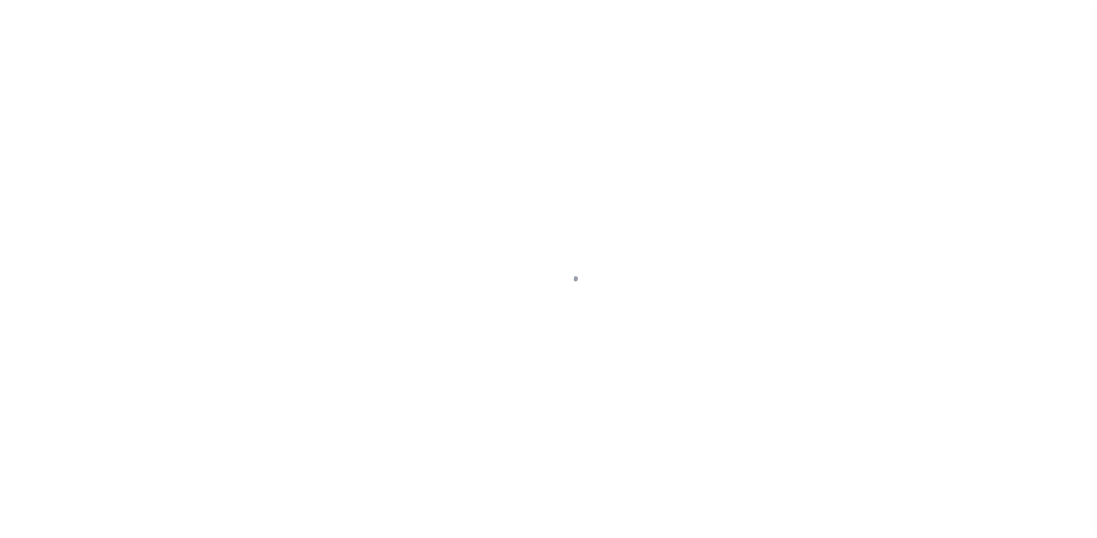
select select "DUE"
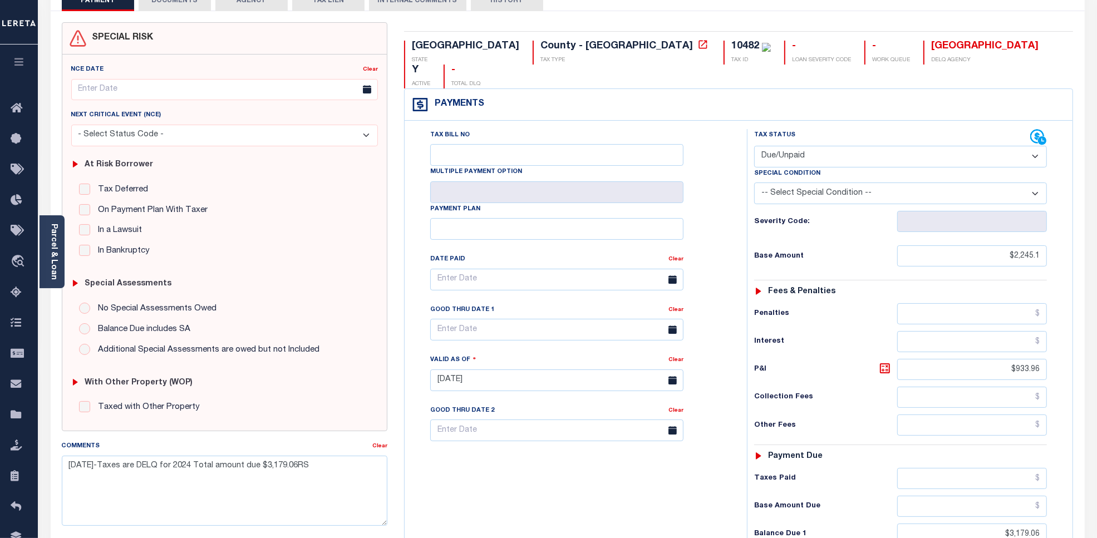
scroll to position [288, 0]
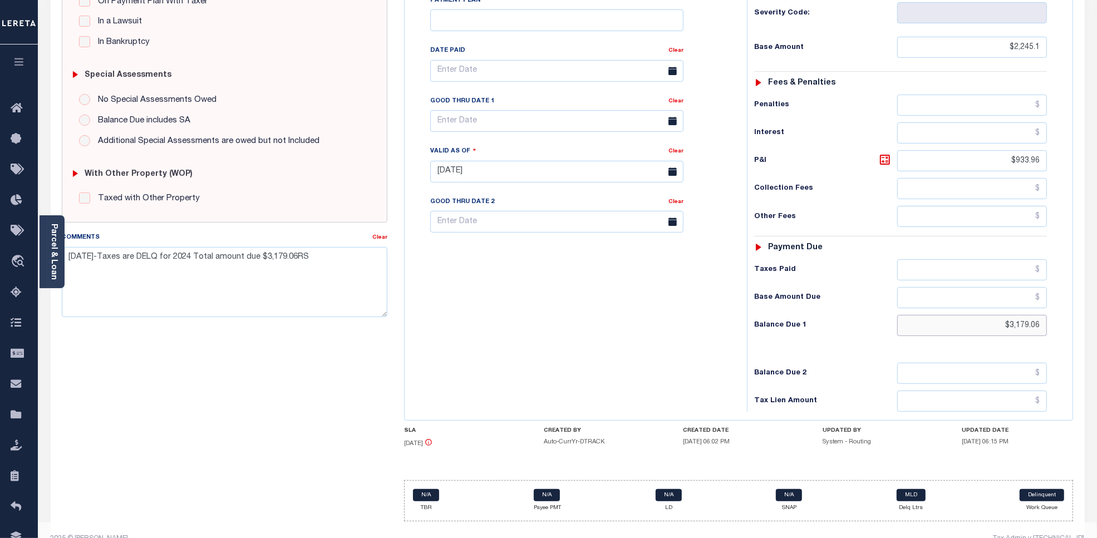
drag, startPoint x: 1011, startPoint y: 305, endPoint x: 1040, endPoint y: 307, distance: 29.0
click at [1040, 315] on input "$3,179.06" at bounding box center [973, 325] width 150 height 21
paste input "1,324.61"
type input "$1,324.61"
type input "[DATE]"
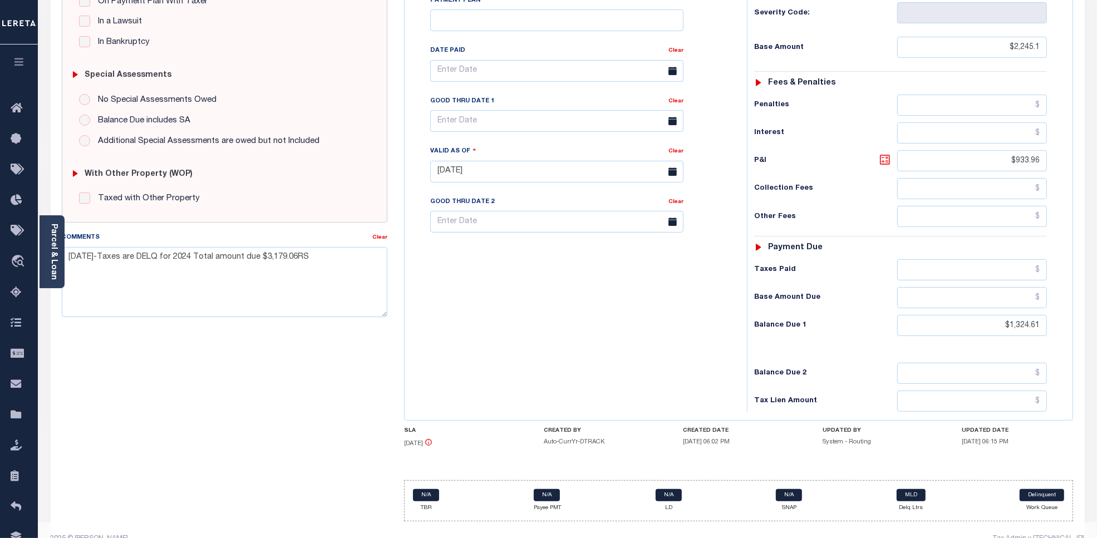
click at [884, 153] on icon at bounding box center [885, 159] width 13 height 13
type input "$920.49"
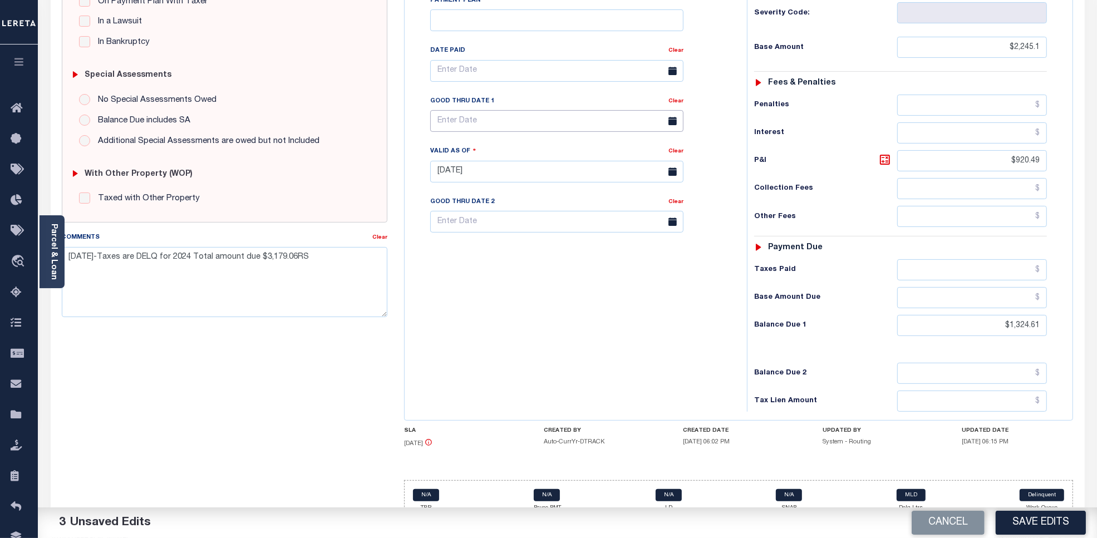
click at [455, 110] on input "text" at bounding box center [556, 121] width 253 height 22
click at [566, 254] on span "31" at bounding box center [566, 250] width 22 height 22
type input "[DATE]"
click at [1046, 527] on button "Save Edits" at bounding box center [1041, 523] width 90 height 24
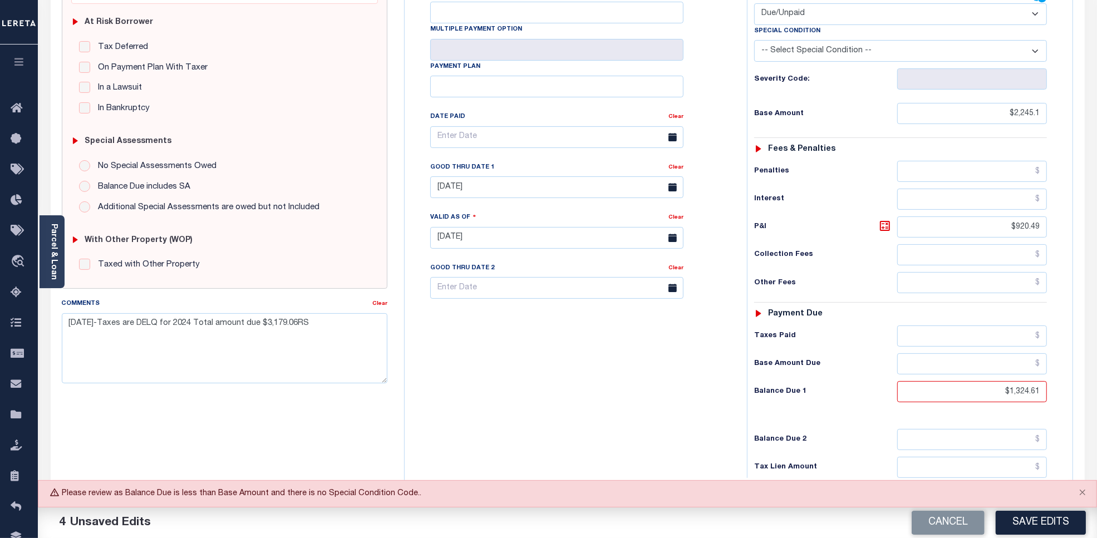
scroll to position [218, 0]
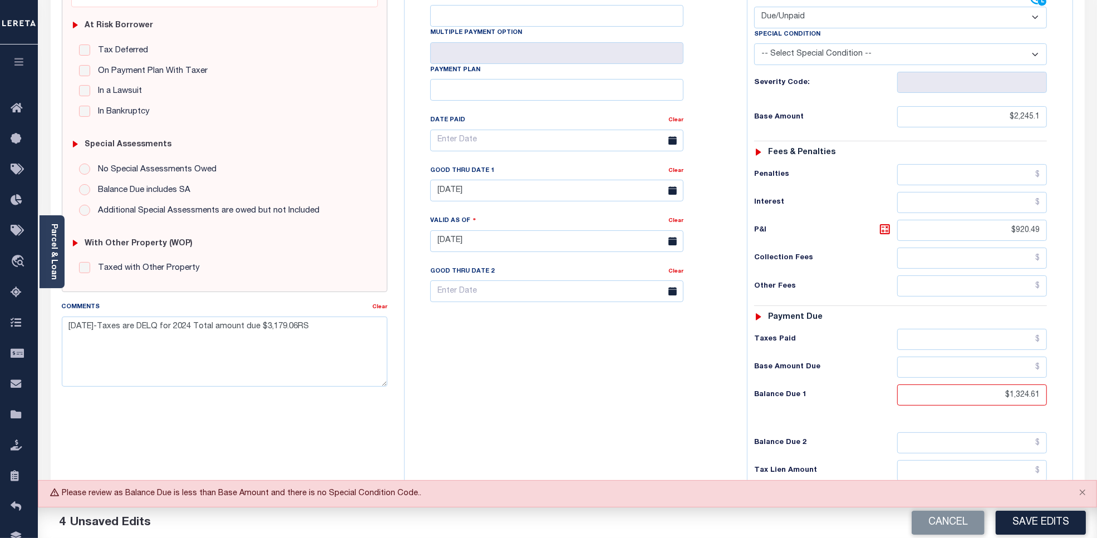
click at [874, 43] on select "-- Select Special Condition -- 3RD PARTY TAX LIEN AGENCY TAX LIEN (A.K.A Inside…" at bounding box center [900, 54] width 293 height 22
select select "15"
click at [754, 43] on select "-- Select Special Condition -- 3RD PARTY TAX LIEN AGENCY TAX LIEN (A.K.A Inside…" at bounding box center [900, 54] width 293 height 22
click at [1032, 519] on button "Save Edits" at bounding box center [1041, 523] width 90 height 24
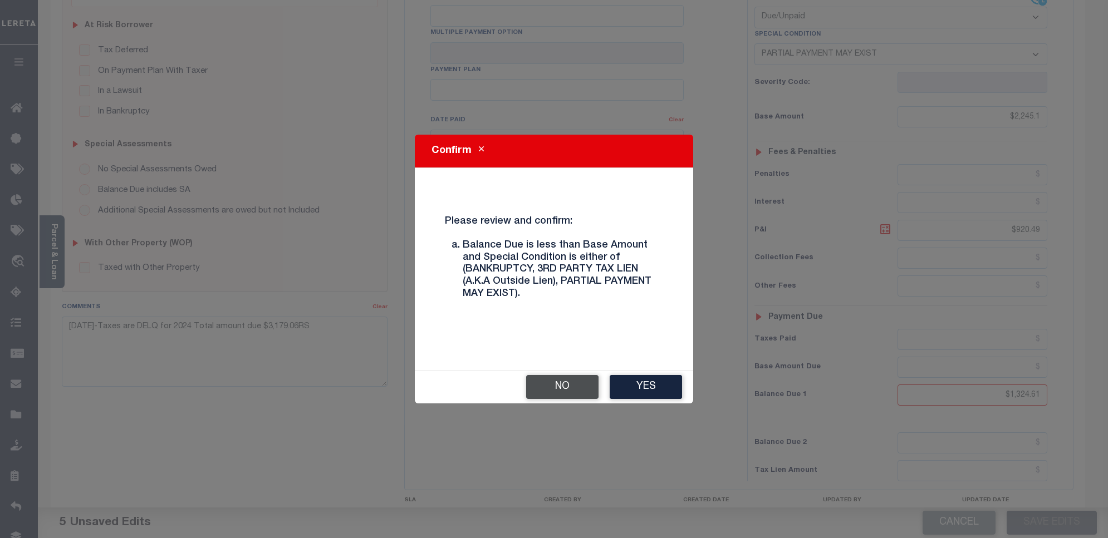
click at [562, 396] on button "No" at bounding box center [562, 387] width 72 height 24
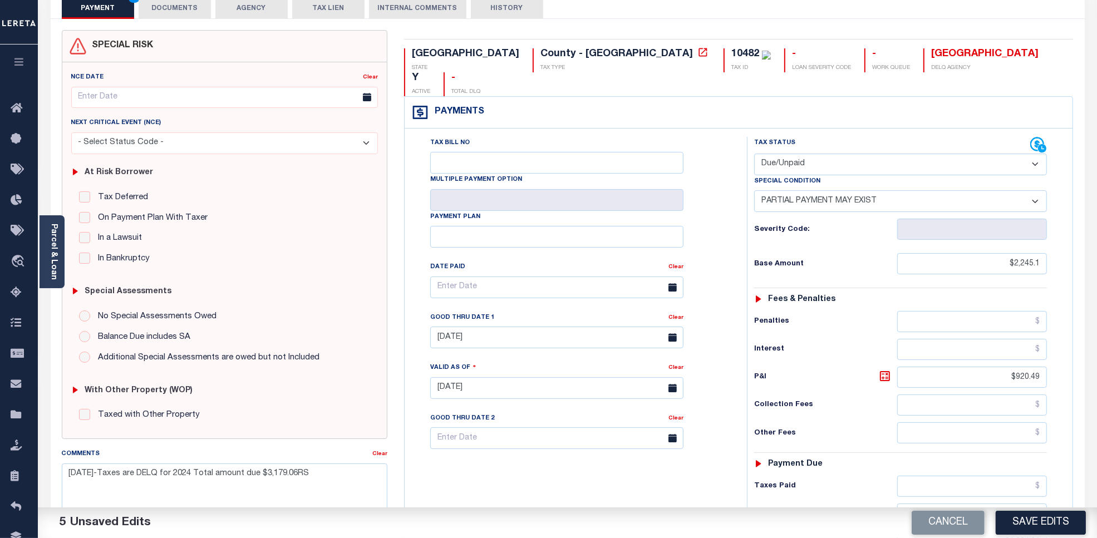
scroll to position [0, 0]
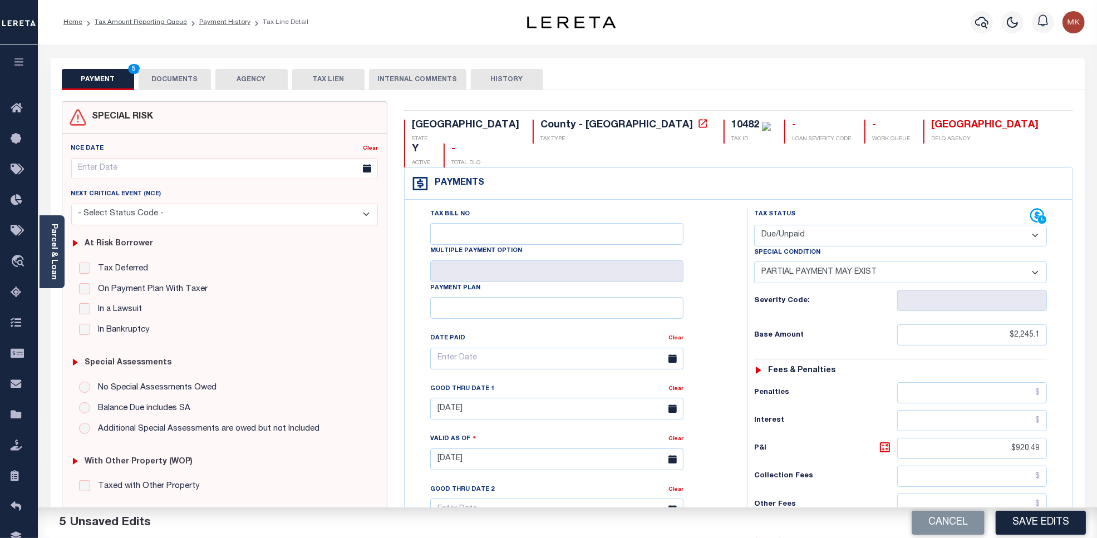
click at [173, 80] on button "DOCUMENTS" at bounding box center [175, 79] width 72 height 21
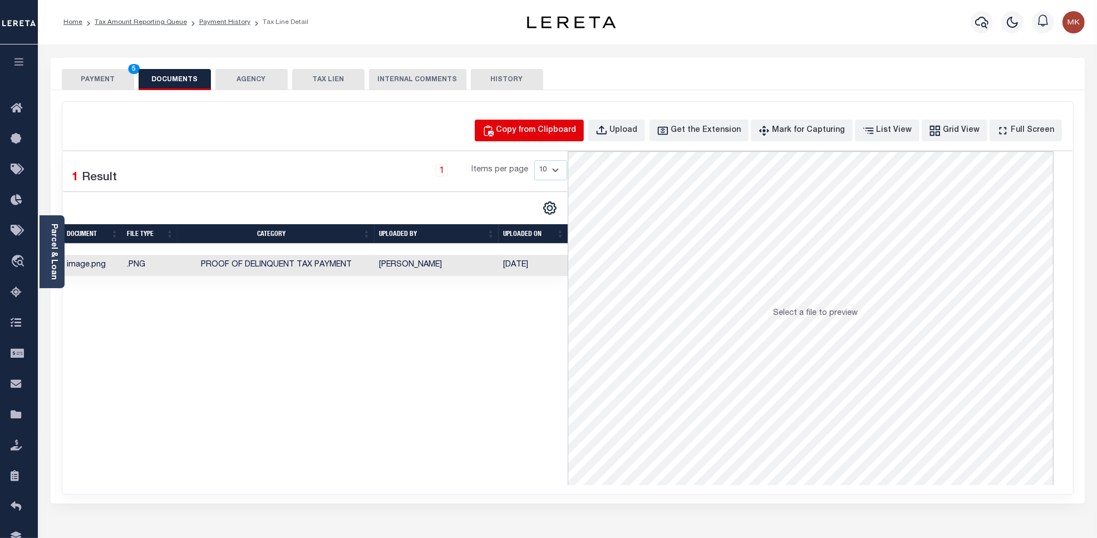
click at [563, 131] on div "Copy from Clipboard" at bounding box center [537, 131] width 80 height 12
select select "POP"
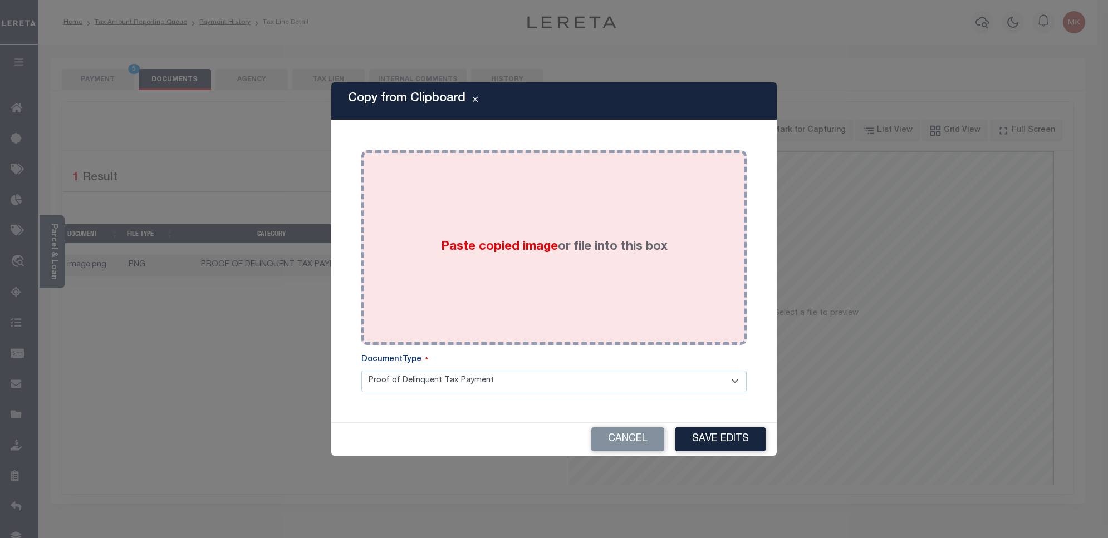
click at [463, 238] on label "Paste copied image or file into this box" at bounding box center [554, 247] width 227 height 18
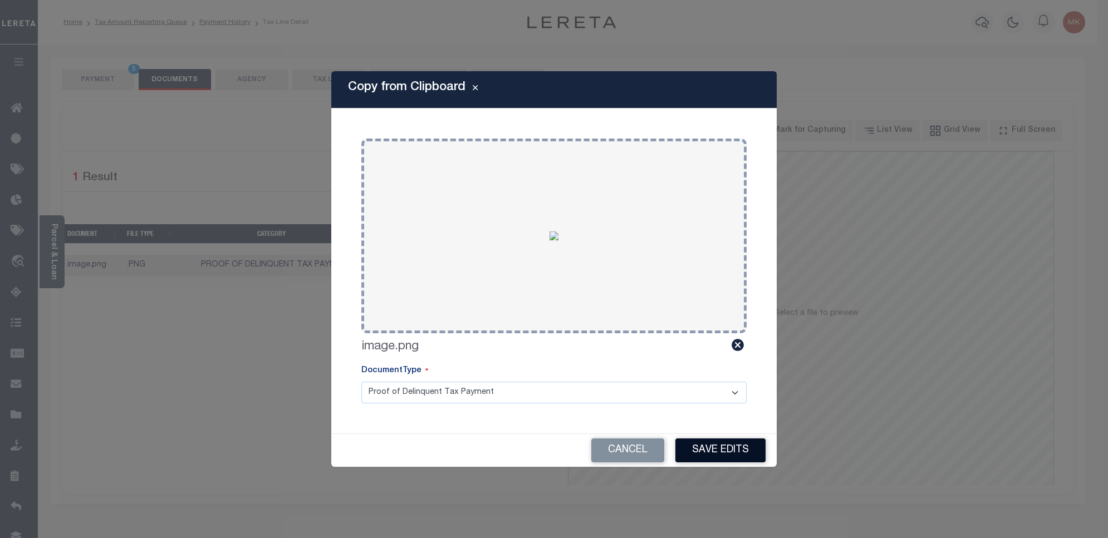
click at [720, 447] on button "Save Edits" at bounding box center [720, 451] width 90 height 24
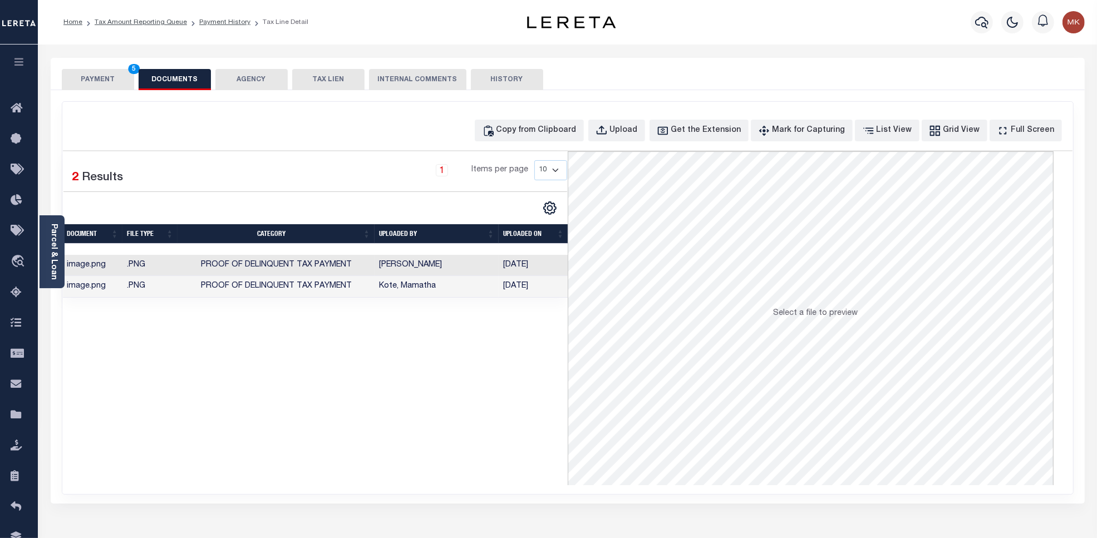
click at [104, 91] on div "SPECIAL RISK NCE Date Clear" at bounding box center [568, 297] width 1035 height 414
click at [104, 72] on button "PAYMENT 5" at bounding box center [98, 79] width 72 height 21
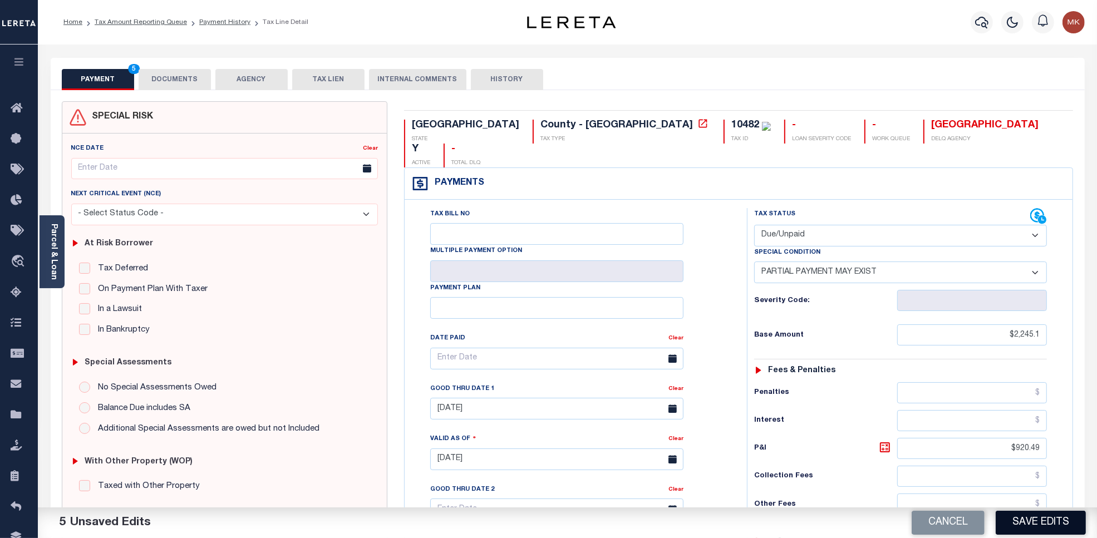
click at [1035, 519] on button "Save Edits" at bounding box center [1041, 523] width 90 height 24
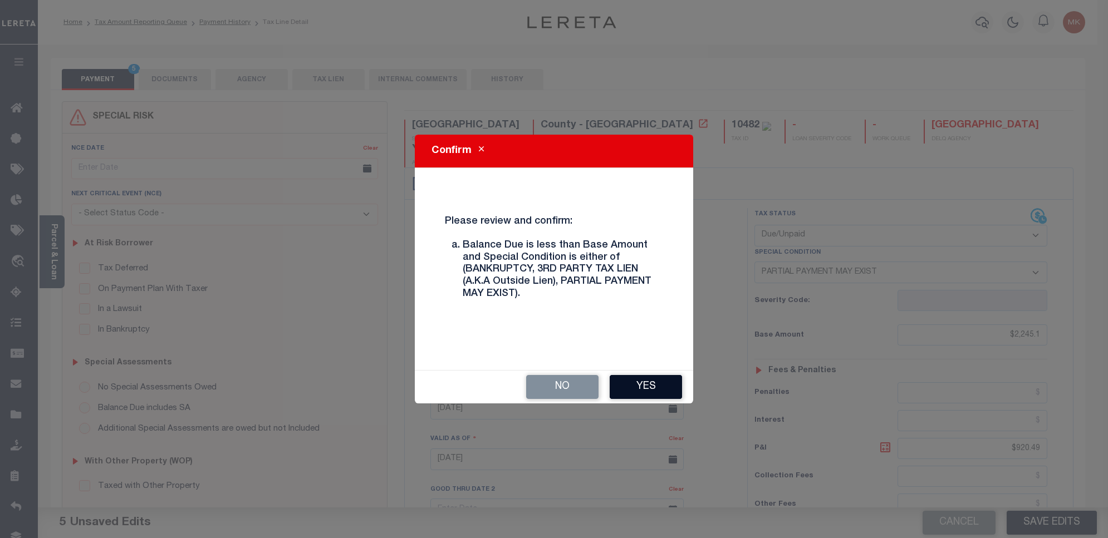
click at [660, 375] on button "Yes" at bounding box center [646, 387] width 72 height 24
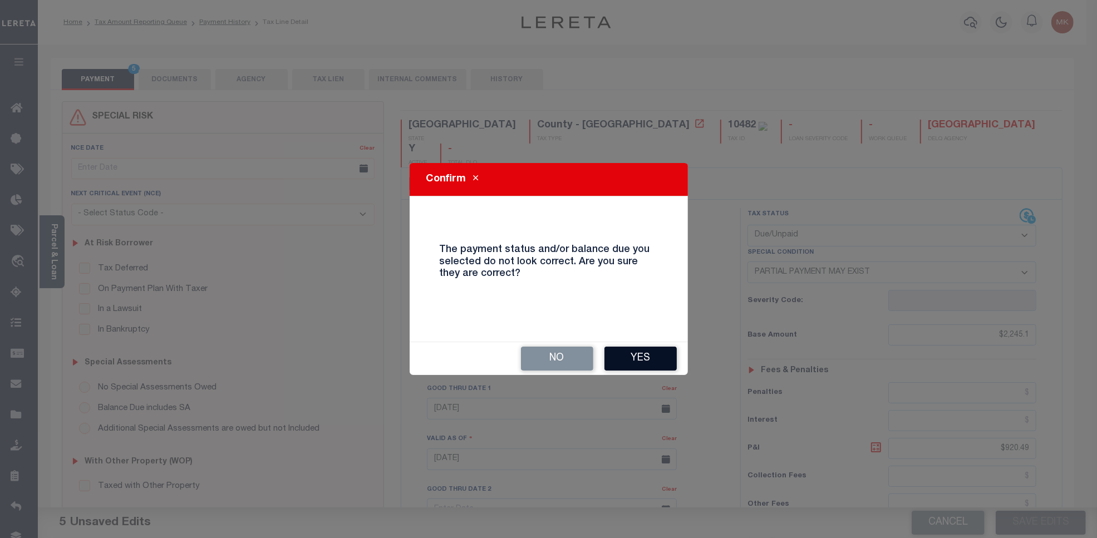
click at [638, 359] on button "Yes" at bounding box center [641, 359] width 72 height 24
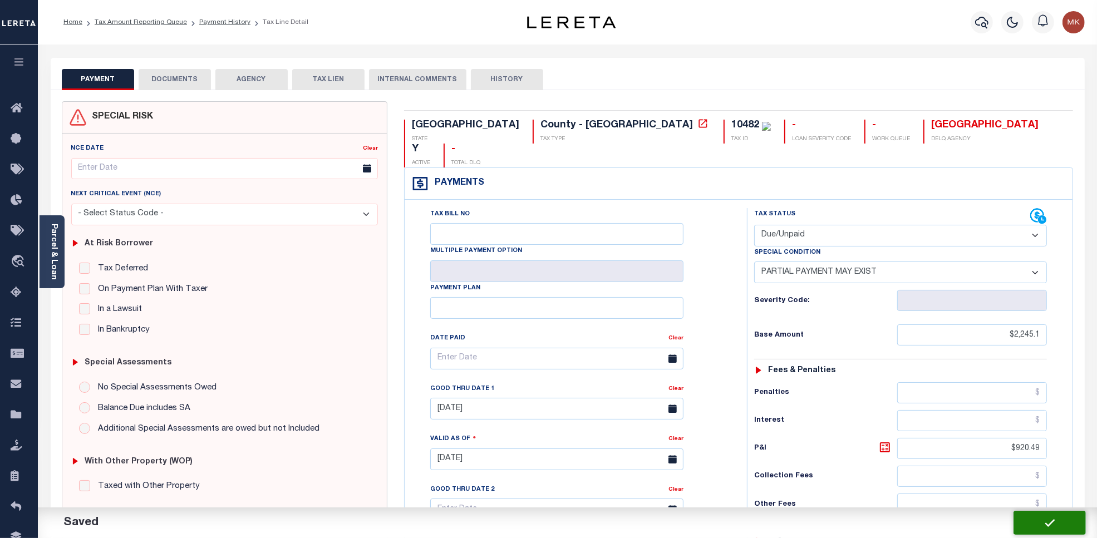
checkbox input "false"
type textarea "[DATE]-Taxes are DELQ for 2024 Total amount due $3,179.06RS"
type input "$2,245.1"
type input "$920.49"
type input "$1,324.61"
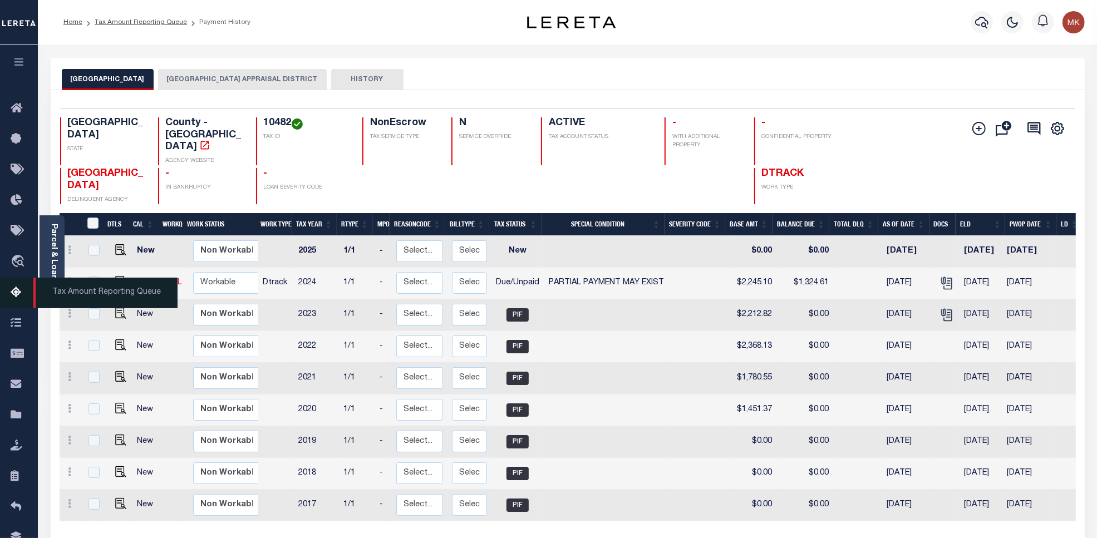
click at [21, 293] on icon at bounding box center [20, 293] width 18 height 14
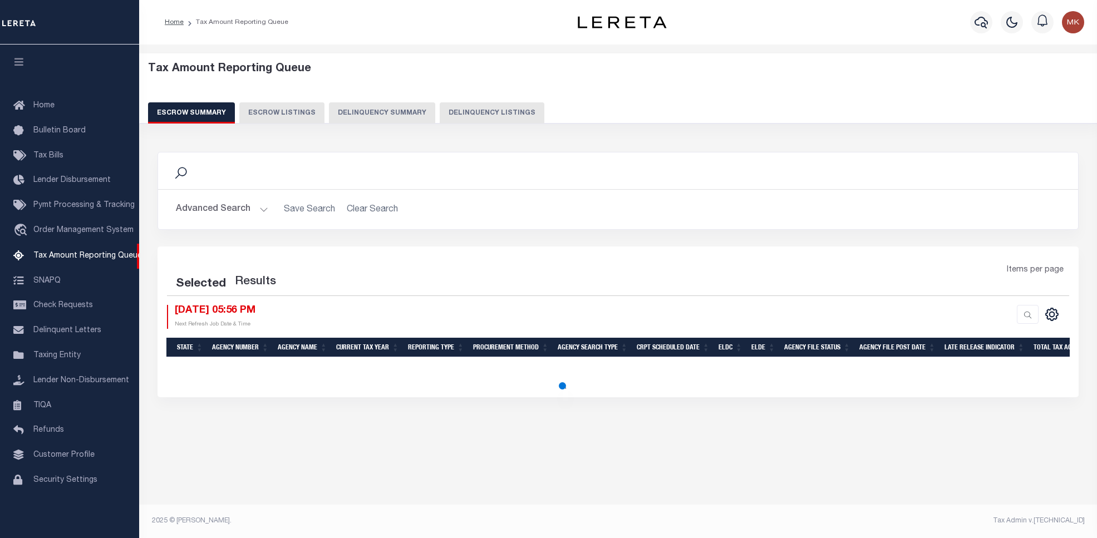
click at [468, 112] on button "Delinquency Listings" at bounding box center [492, 112] width 105 height 21
select select "100"
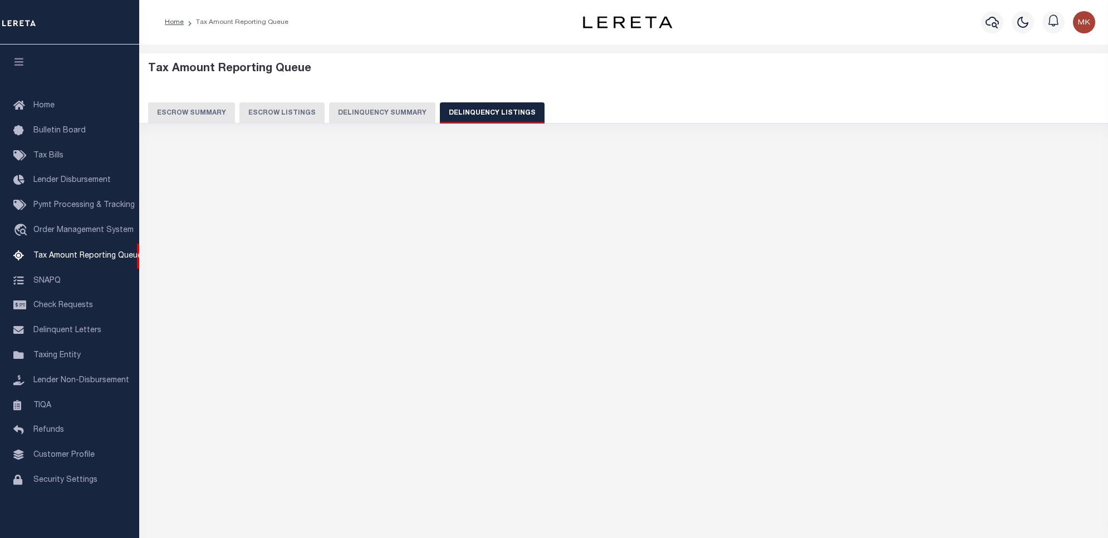
select select "100"
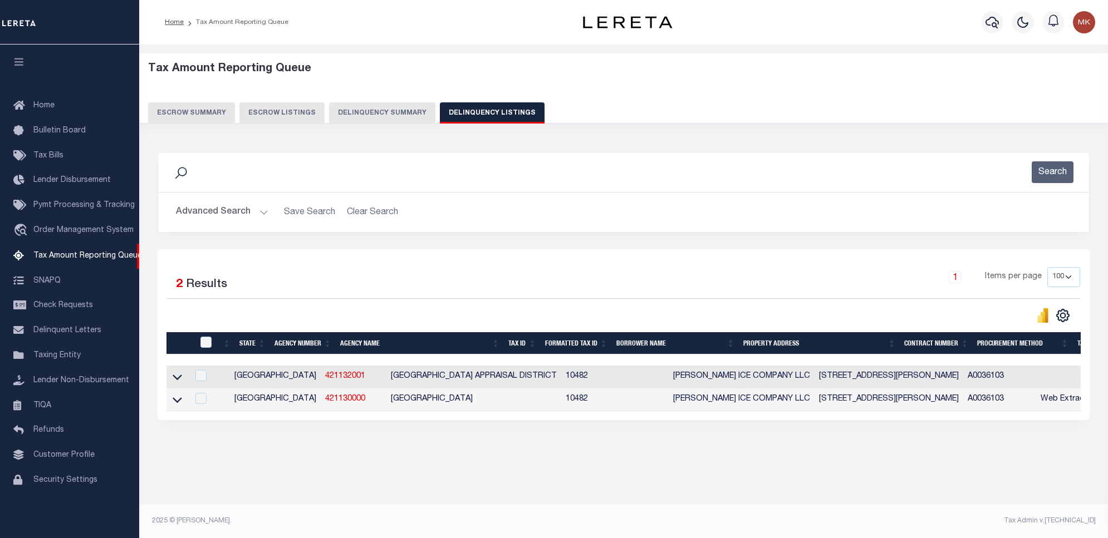
scroll to position [3, 0]
click at [209, 346] on input "checkbox" at bounding box center [205, 342] width 11 height 11
checkbox input "true"
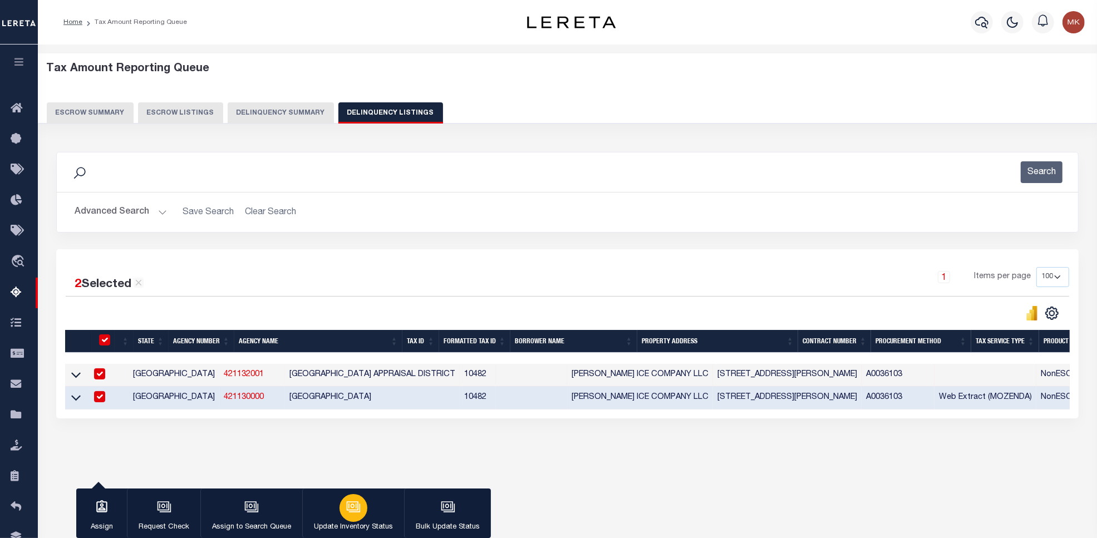
click at [350, 512] on icon "button" at bounding box center [354, 508] width 11 height 8
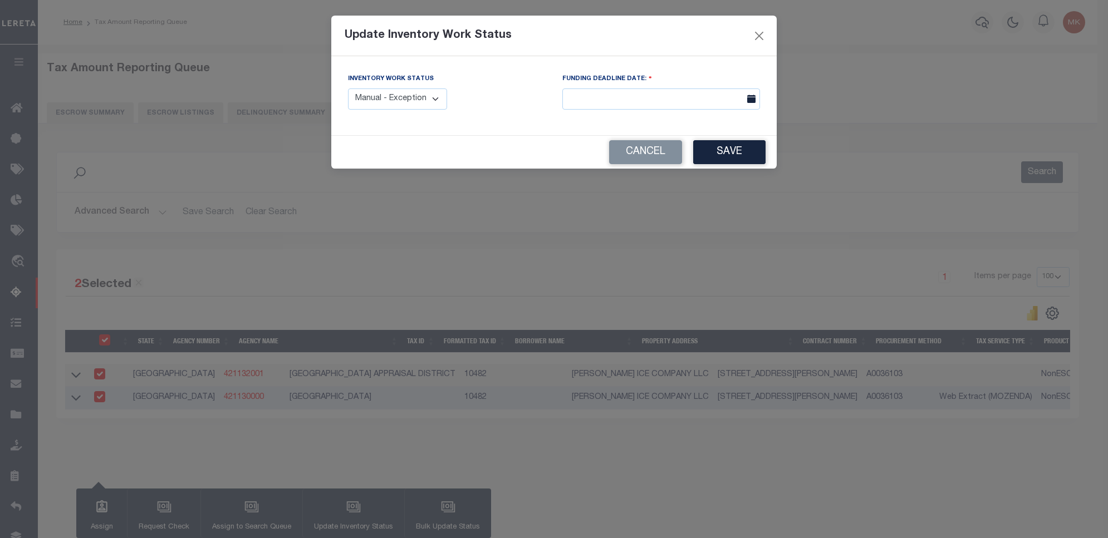
click at [423, 95] on select "Manual - Exception Pended - Awaiting Search Late Add Exception Completed" at bounding box center [397, 100] width 99 height 22
select select "4"
click at [348, 89] on select "Manual - Exception Pended - Awaiting Search Late Add Exception Completed" at bounding box center [397, 100] width 99 height 22
click at [725, 149] on button "Save" at bounding box center [729, 152] width 72 height 24
